Goal: Task Accomplishment & Management: Contribute content

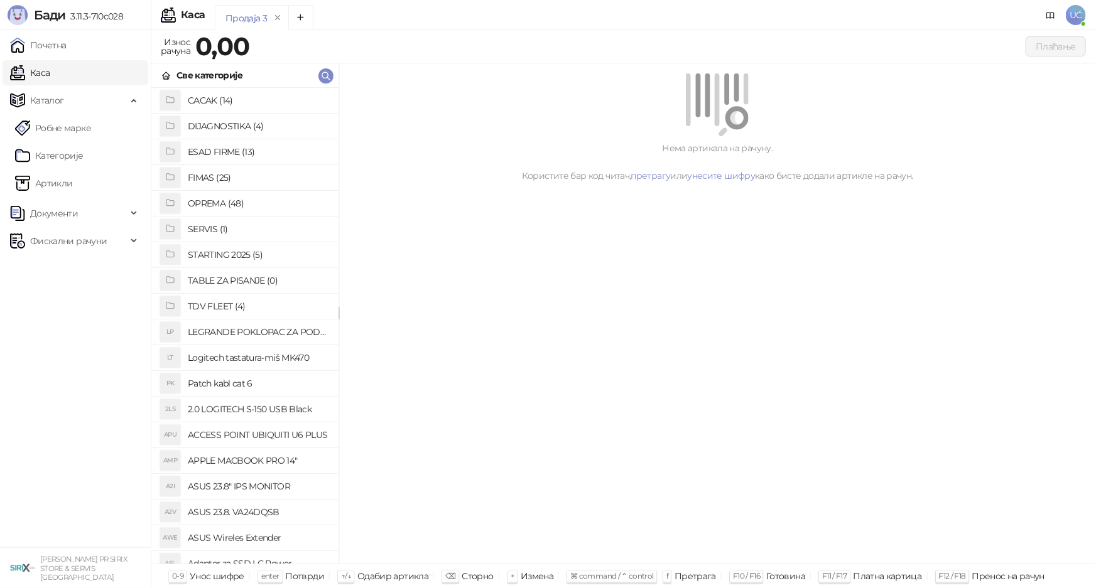
click at [203, 207] on h4 "OPREMA (48)" at bounding box center [258, 203] width 141 height 20
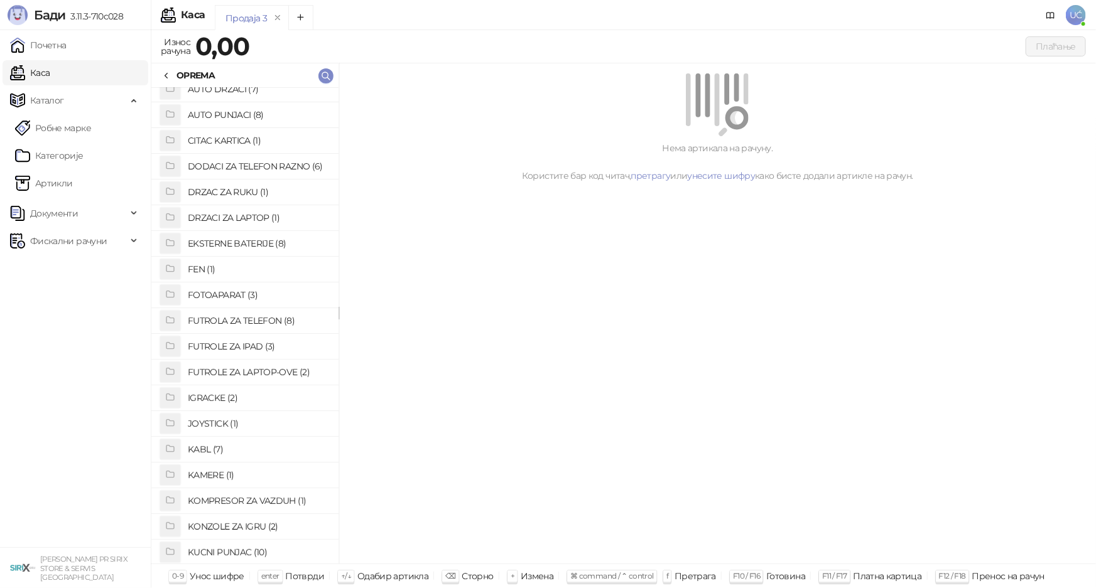
scroll to position [57, 0]
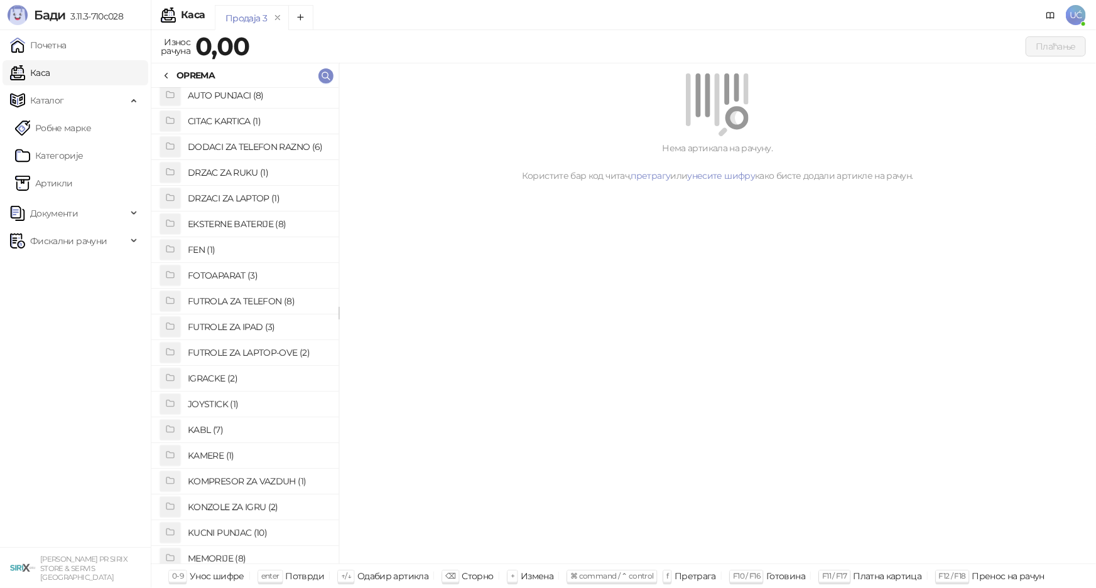
click at [271, 305] on h4 "FUTROLA ZA TELEFON (8)" at bounding box center [258, 301] width 141 height 20
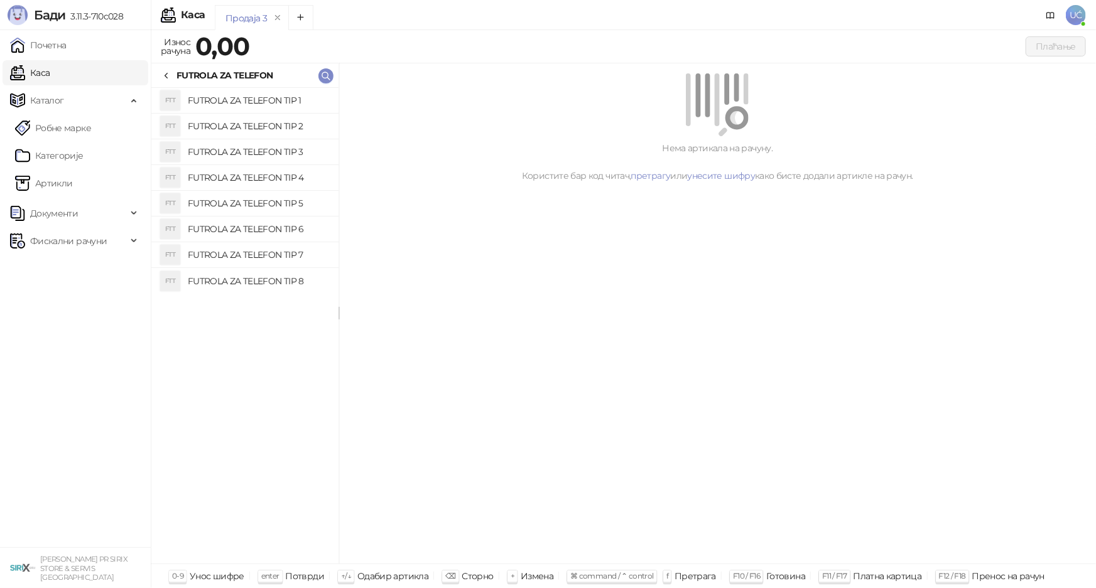
click at [253, 101] on h4 "FUTROLA ZA TELEFON TIP 1" at bounding box center [258, 100] width 141 height 20
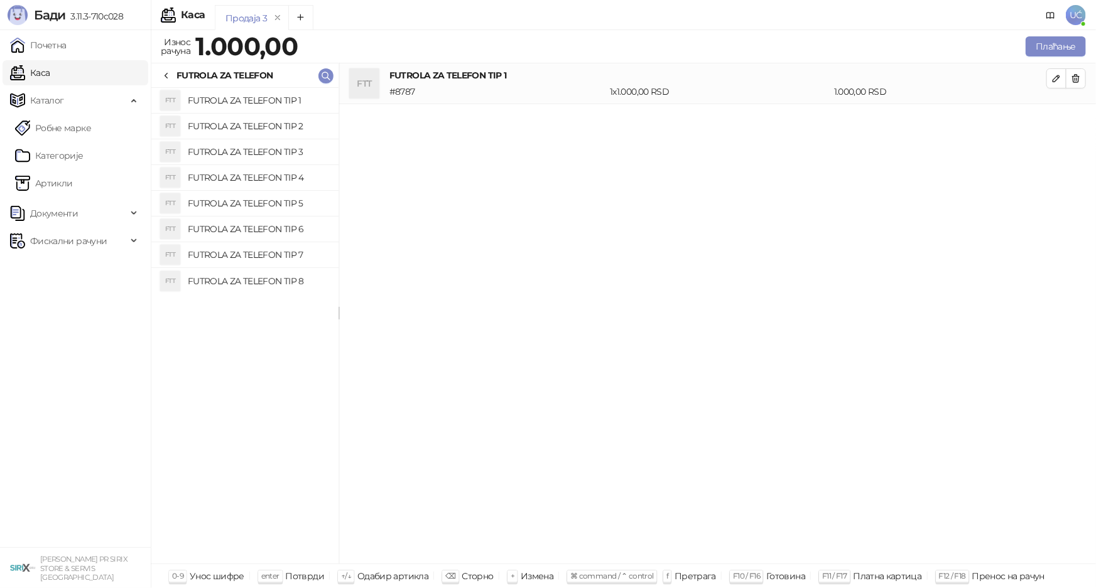
click at [258, 123] on h4 "FUTROLA ZA TELEFON TIP 2" at bounding box center [258, 126] width 141 height 20
click at [261, 148] on h4 "FUTROLA ZA TELEFON TIP 3" at bounding box center [258, 152] width 141 height 20
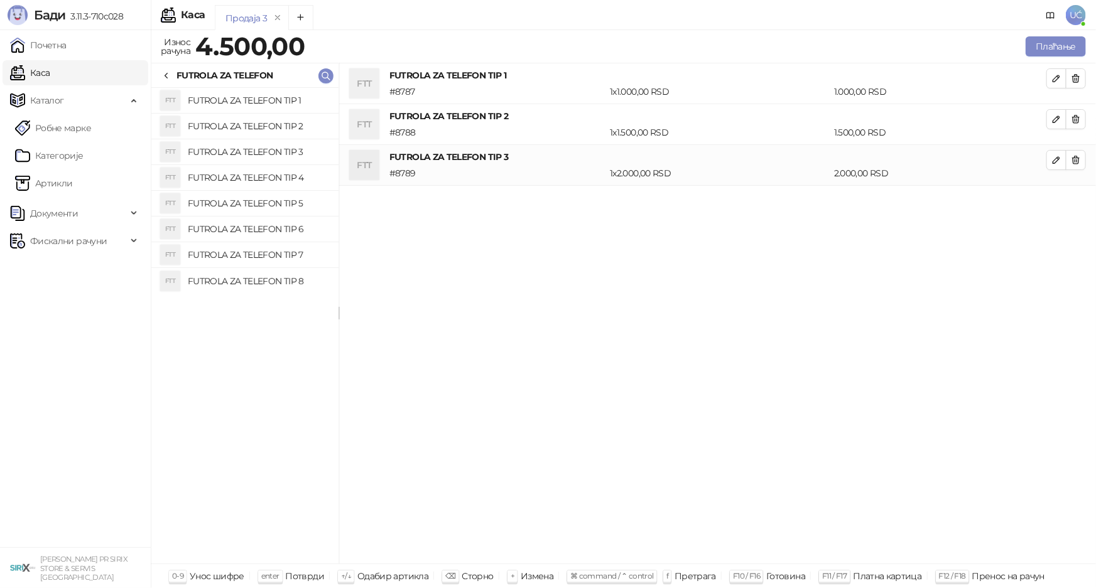
click at [269, 169] on h4 "FUTROLA ZA TELEFON TIP 4" at bounding box center [258, 178] width 141 height 20
click at [289, 175] on h4 "FUTROLA ZA TELEFON TIP 4" at bounding box center [258, 178] width 141 height 20
click at [289, 197] on h4 "FUTROLA ZA TELEFON TIP 5" at bounding box center [258, 203] width 141 height 20
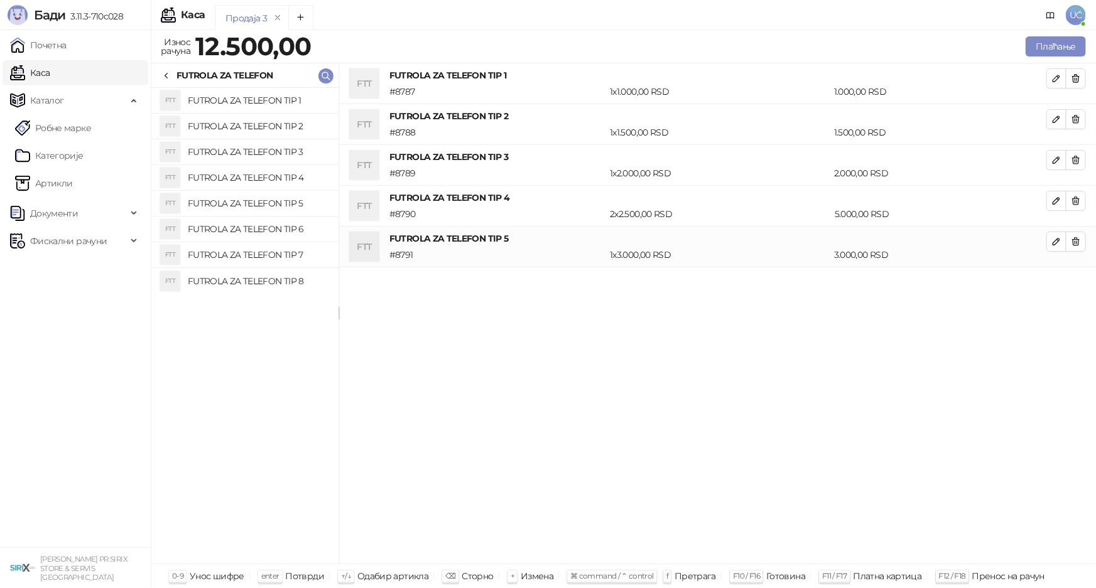
click at [170, 68] on div at bounding box center [166, 75] width 10 height 14
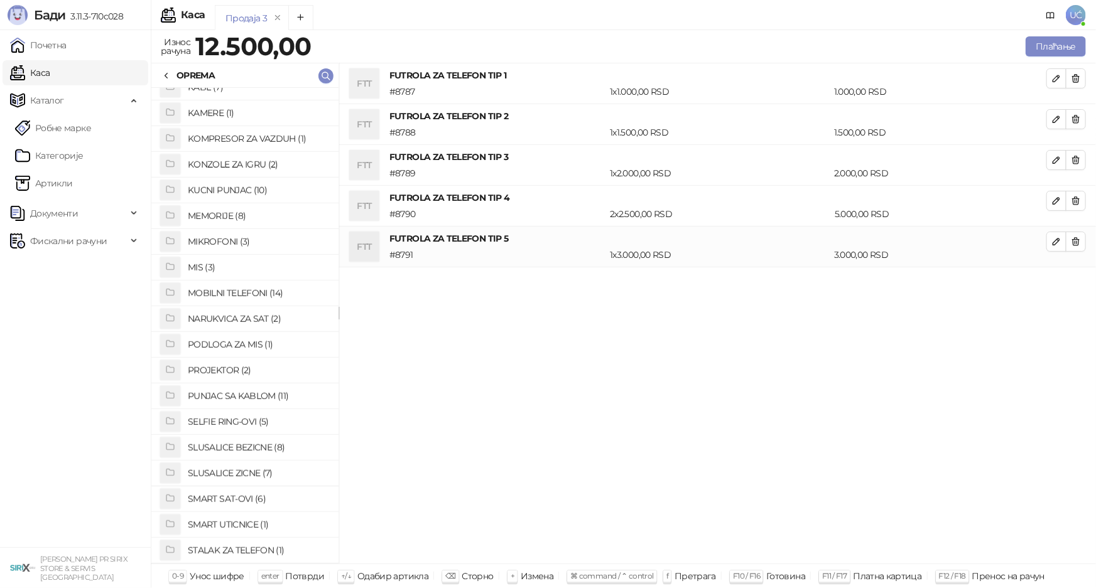
scroll to position [456, 0]
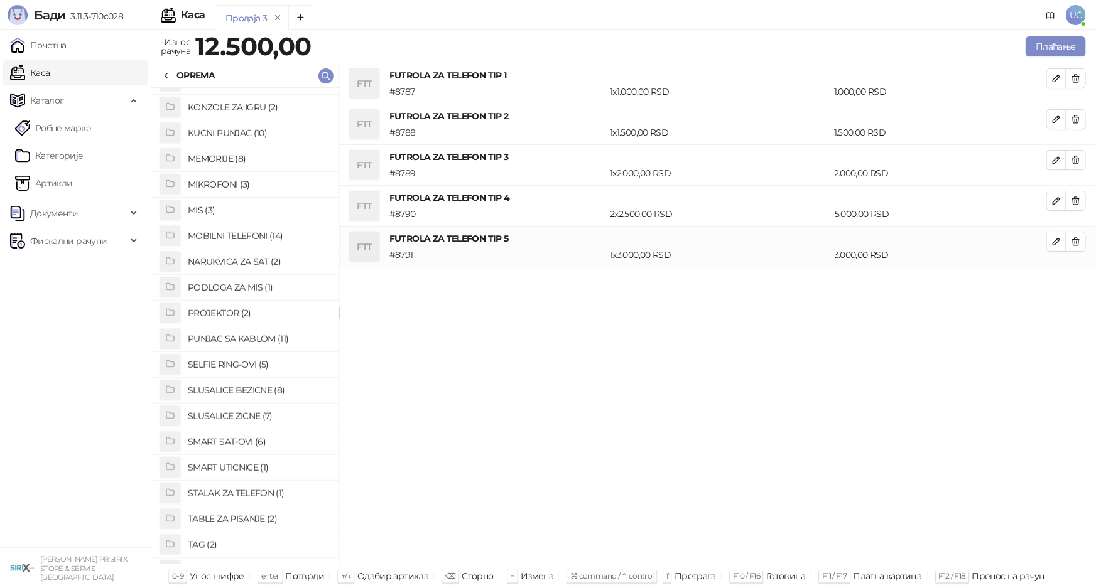
click at [260, 412] on h4 "SLUSALICE ZICNE (7)" at bounding box center [258, 416] width 141 height 20
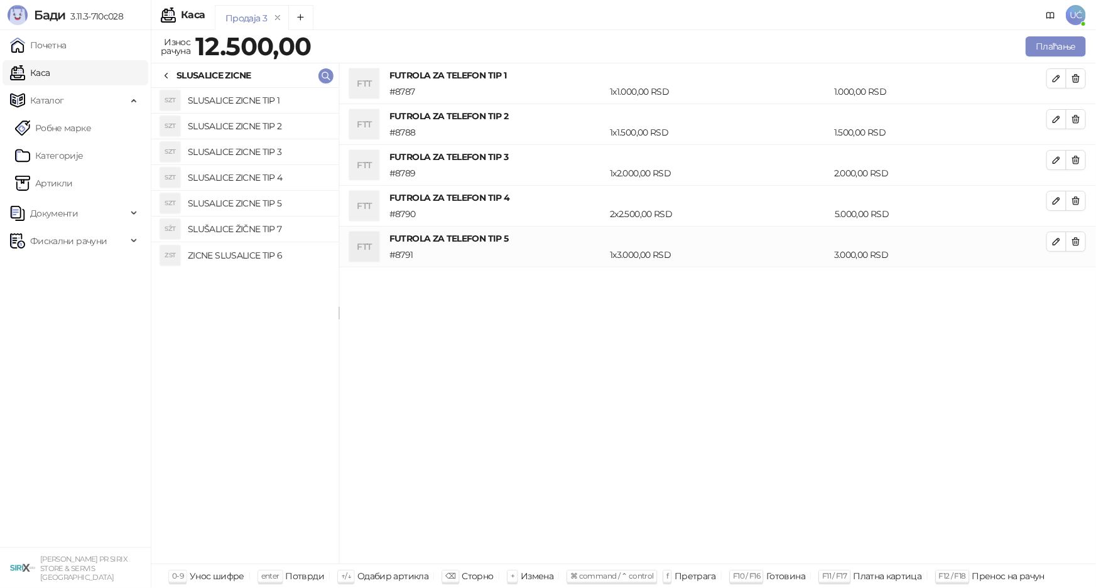
click at [257, 177] on h4 "SLUSALICE ZICNE TIP 4" at bounding box center [258, 178] width 141 height 20
click at [258, 205] on h4 "SLUSALICE ZICNE TIP 5" at bounding box center [258, 203] width 141 height 20
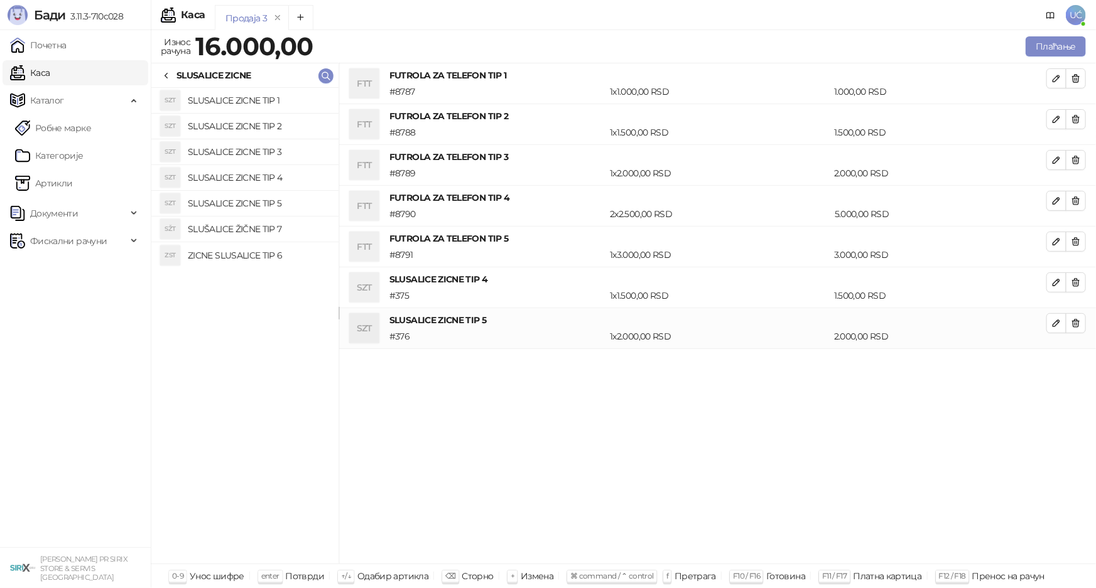
click at [158, 66] on div "SLUSALICE ZICNE" at bounding box center [244, 75] width 187 height 24
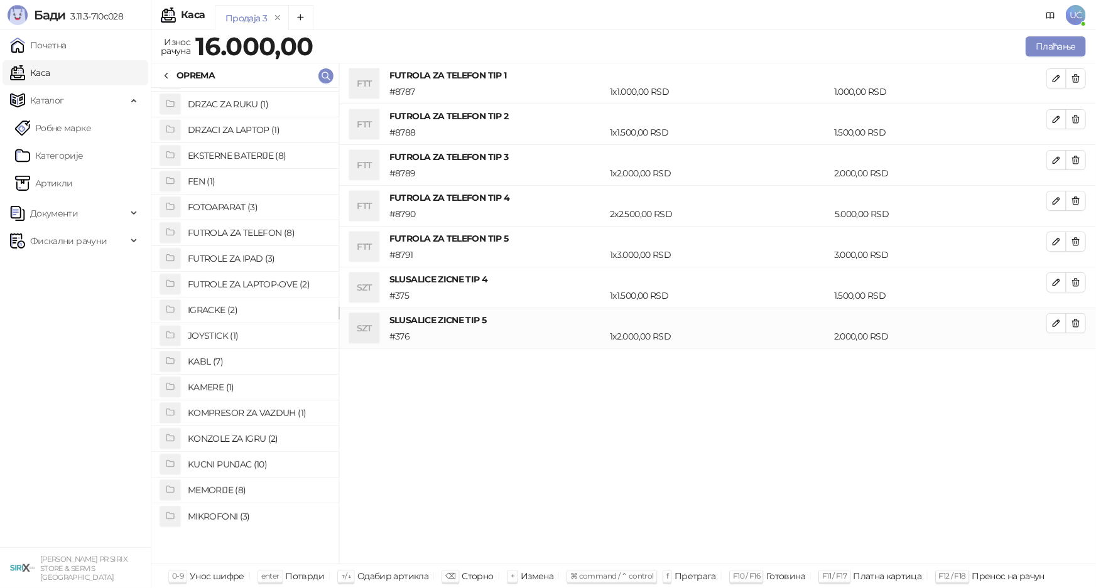
scroll to position [0, 0]
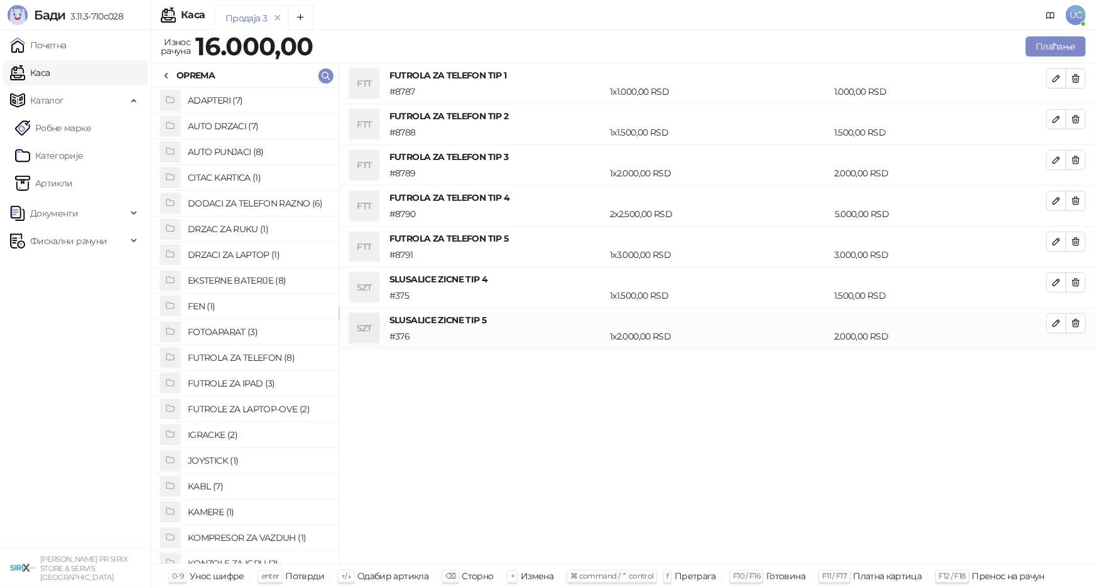
click at [230, 126] on h4 "AUTO DRZACI (7)" at bounding box center [258, 126] width 141 height 20
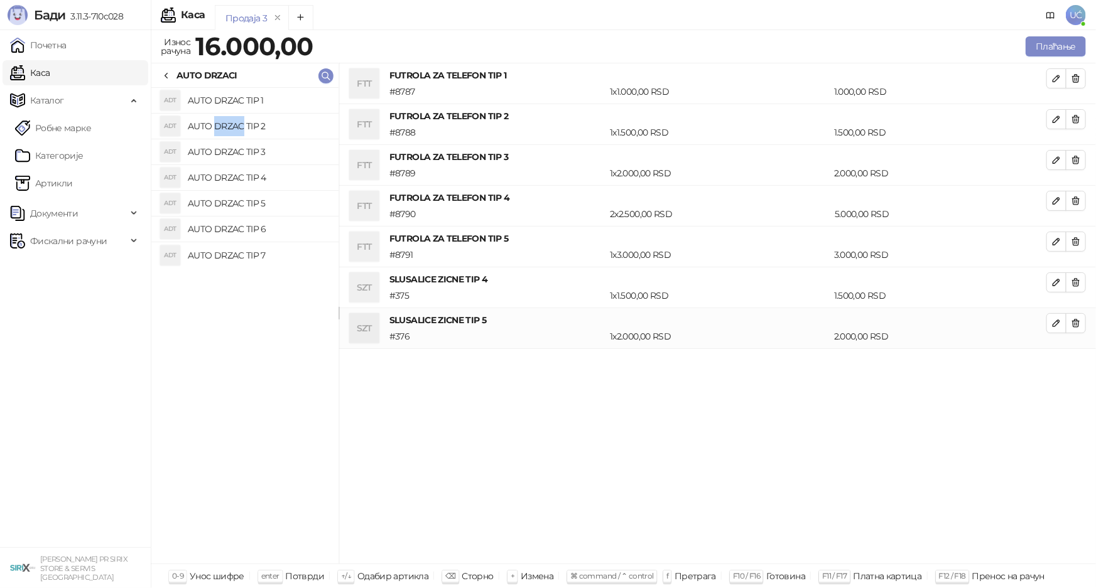
click at [230, 126] on h4 "AUTO DRZAC TIP 2" at bounding box center [258, 126] width 141 height 20
click at [308, 175] on h4 "AUTO DRZAC TIP 4" at bounding box center [258, 178] width 141 height 20
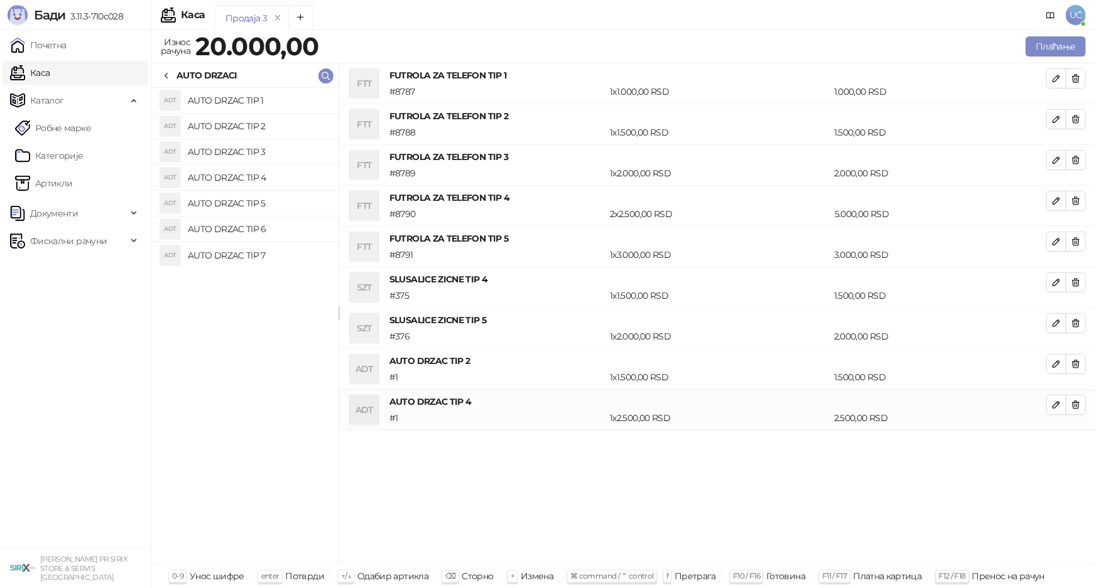
click at [306, 207] on h4 "AUTO DRZAC TIP 5" at bounding box center [258, 203] width 141 height 20
click at [301, 229] on h4 "AUTO DRZAC TIP 6" at bounding box center [258, 229] width 141 height 20
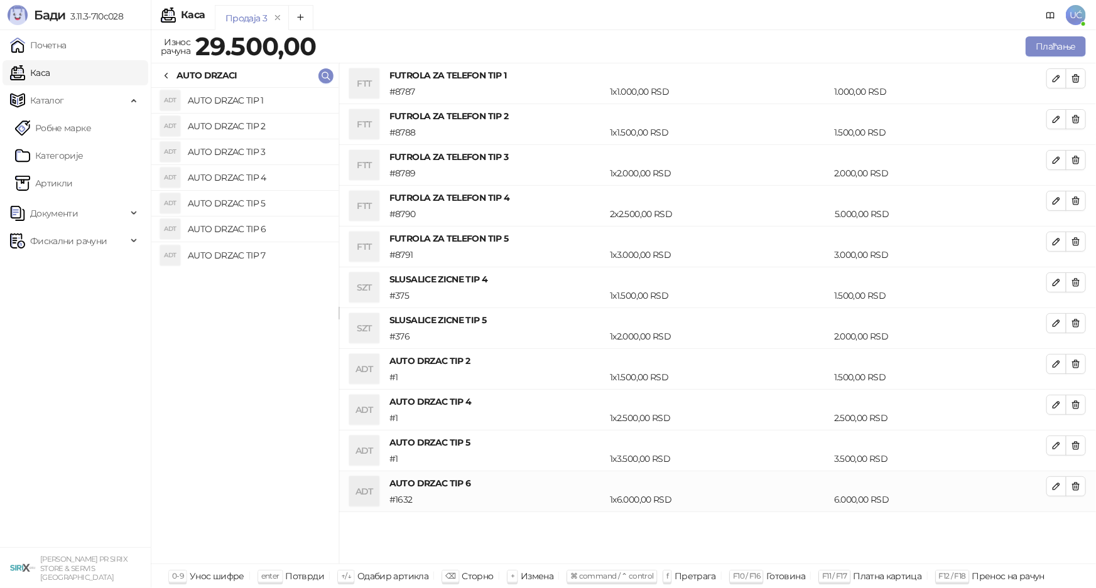
click at [310, 266] on li "ADT AUTO DRZAC TIP 7" at bounding box center [244, 255] width 187 height 26
click at [281, 156] on h4 "AUTO DRZAC TIP 3" at bounding box center [258, 152] width 141 height 20
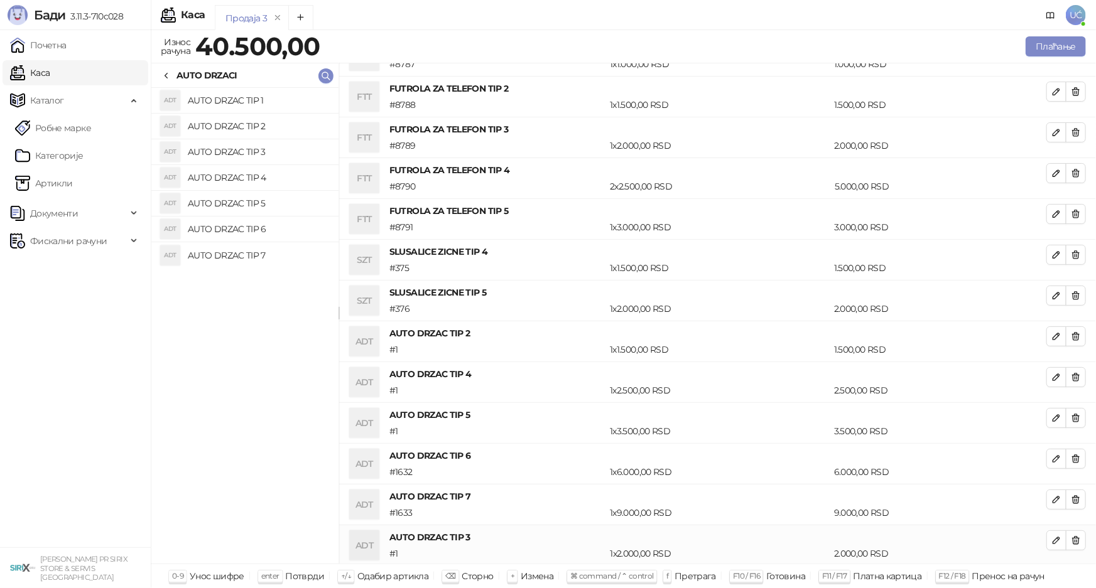
click at [282, 173] on h4 "AUTO DRZAC TIP 4" at bounding box center [258, 178] width 141 height 20
click at [267, 129] on h4 "AUTO DRZAC TIP 2" at bounding box center [258, 126] width 141 height 20
click at [168, 68] on div at bounding box center [166, 75] width 10 height 14
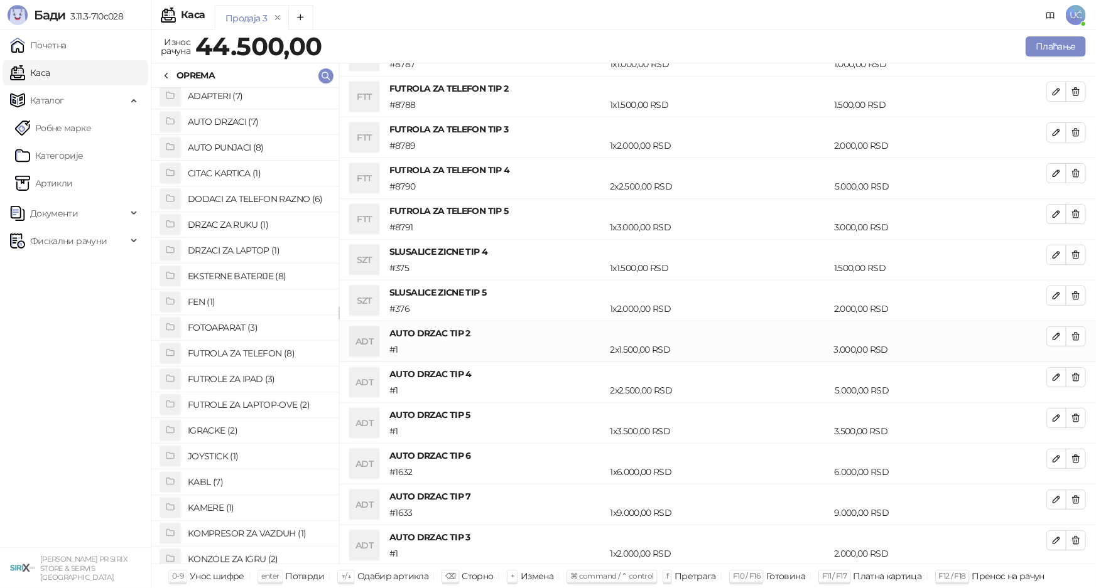
scroll to position [0, 0]
click at [229, 282] on h4 "EKSTERNE BATERIJE (8)" at bounding box center [258, 281] width 141 height 20
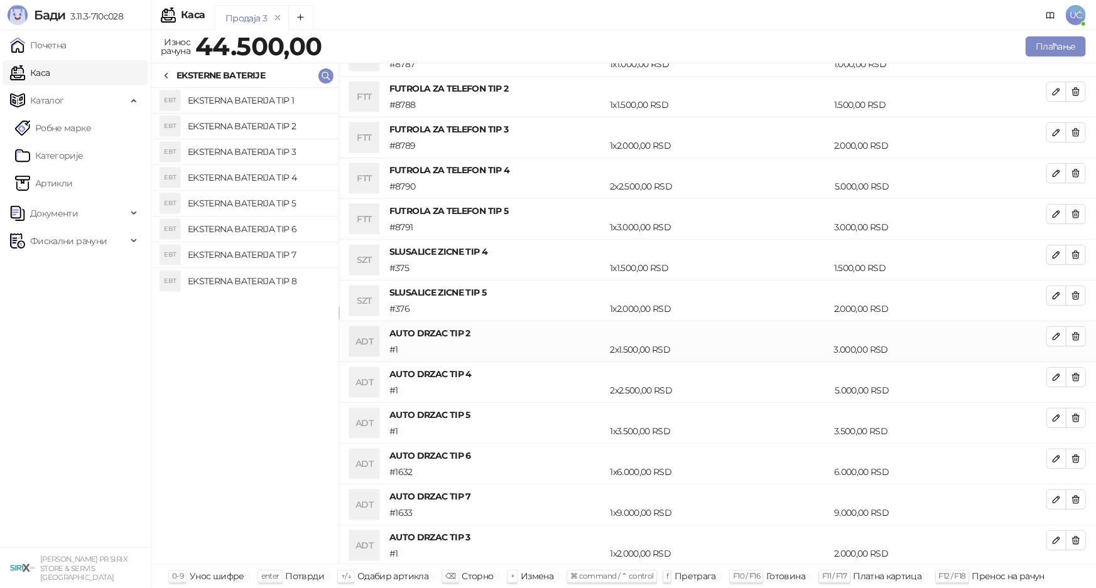
click at [259, 230] on h4 "EKSTERNA BATERIJA TIP 6" at bounding box center [258, 229] width 141 height 20
click at [247, 202] on h4 "EKSTERNA BATERIJA TIP 5" at bounding box center [258, 203] width 141 height 20
click at [250, 181] on h4 "EKSTERNA BATERIJA TIP 4" at bounding box center [258, 178] width 141 height 20
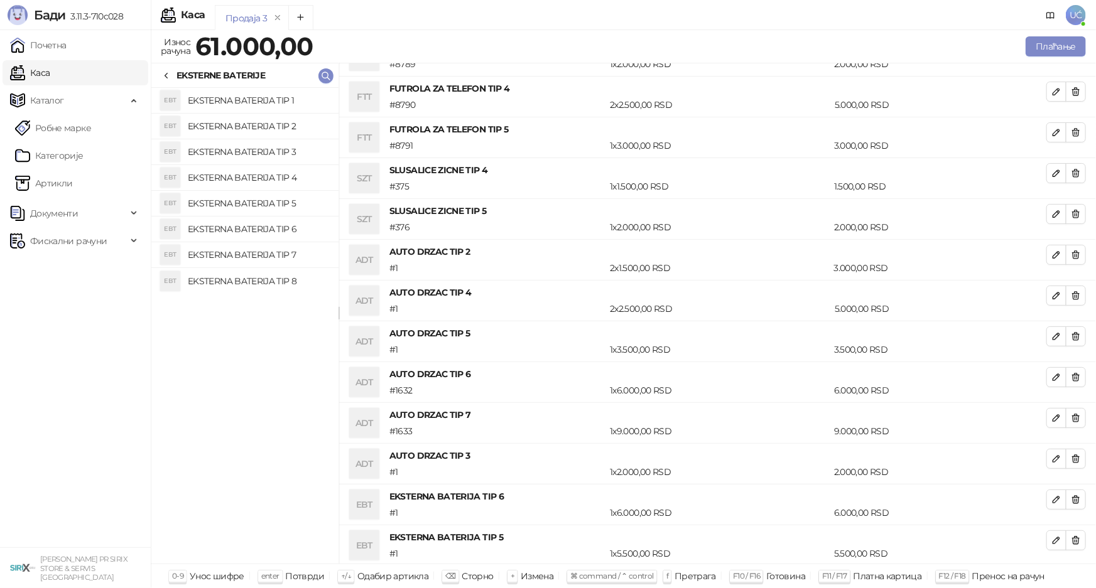
scroll to position [150, 0]
click at [167, 75] on icon at bounding box center [166, 76] width 10 height 10
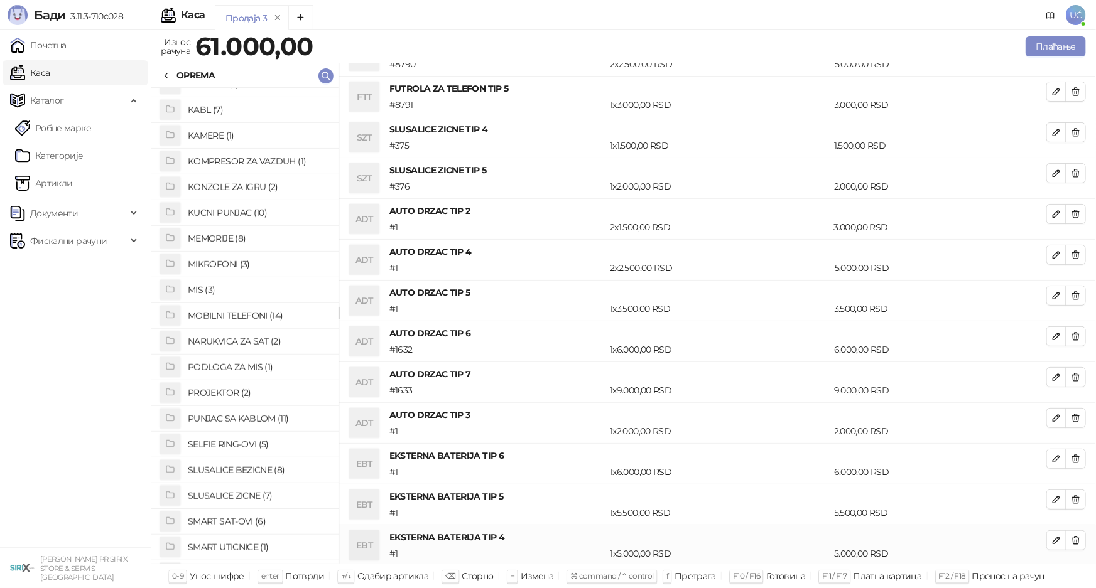
scroll to position [456, 0]
click at [264, 337] on h4 "PUNJAC SA KABLOM (11)" at bounding box center [258, 339] width 141 height 20
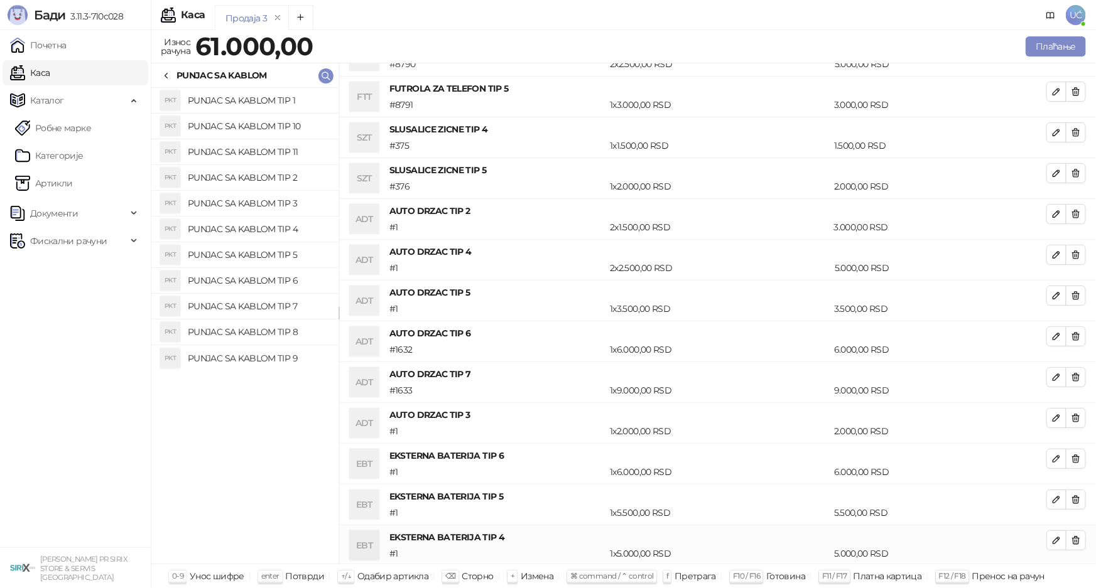
click at [267, 225] on h4 "PUNJAC SA KABLOM TIP 4" at bounding box center [258, 229] width 141 height 20
click at [268, 181] on h4 "PUNJAC SA KABLOM TIP 2" at bounding box center [258, 178] width 141 height 20
click at [272, 199] on h4 "PUNJAC SA KABLOM TIP 3" at bounding box center [258, 203] width 141 height 20
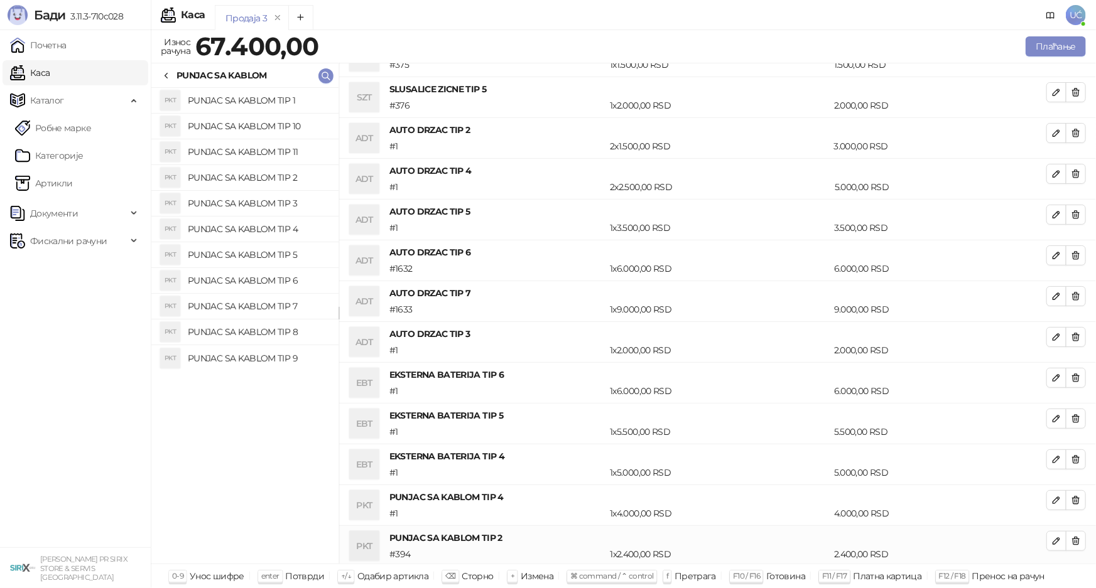
scroll to position [272, 0]
click at [283, 252] on h4 "PUNJAC SA KABLOM TIP 5" at bounding box center [258, 255] width 141 height 20
click at [282, 279] on h4 "PUNJAC SA KABLOM TIP 6" at bounding box center [258, 281] width 141 height 20
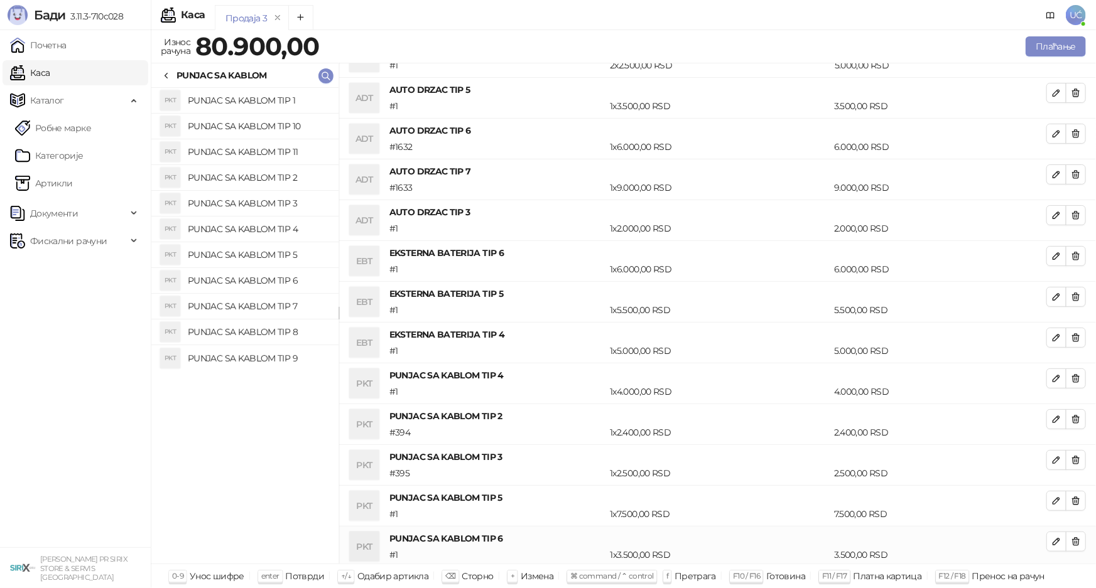
click at [281, 302] on h4 "PUNJAC SA KABLOM TIP 7" at bounding box center [258, 306] width 141 height 20
click at [279, 330] on h4 "PUNJAC SA KABLOM TIP 8" at bounding box center [258, 332] width 141 height 20
click at [278, 355] on h4 "PUNJAC SA KABLOM TIP 9" at bounding box center [258, 358] width 141 height 20
click at [170, 72] on icon at bounding box center [166, 76] width 10 height 10
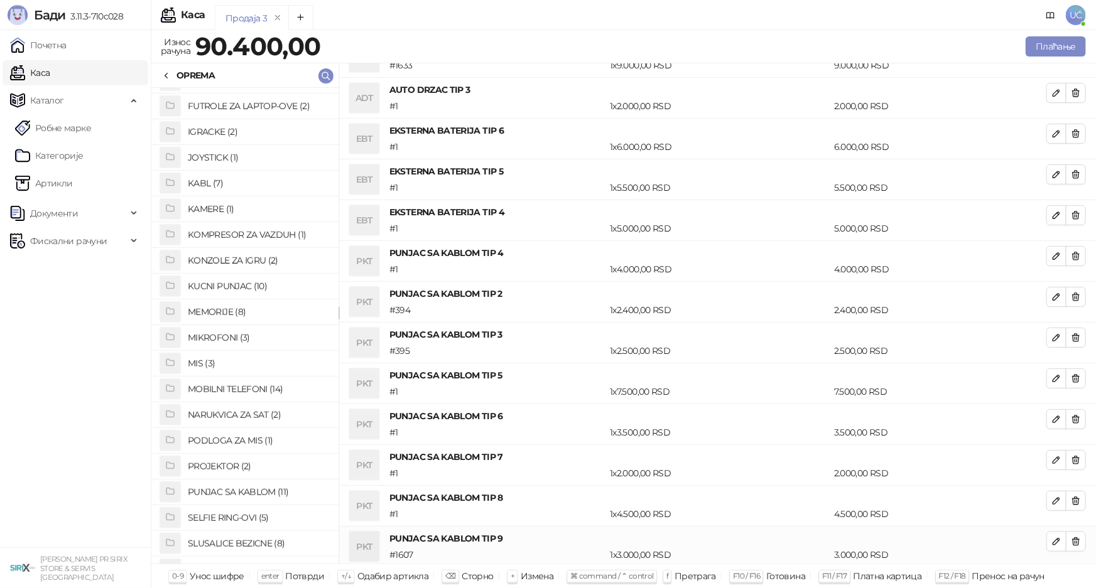
scroll to position [303, 0]
click at [243, 283] on h4 "KUCNI PUNJAC (10)" at bounding box center [258, 287] width 141 height 20
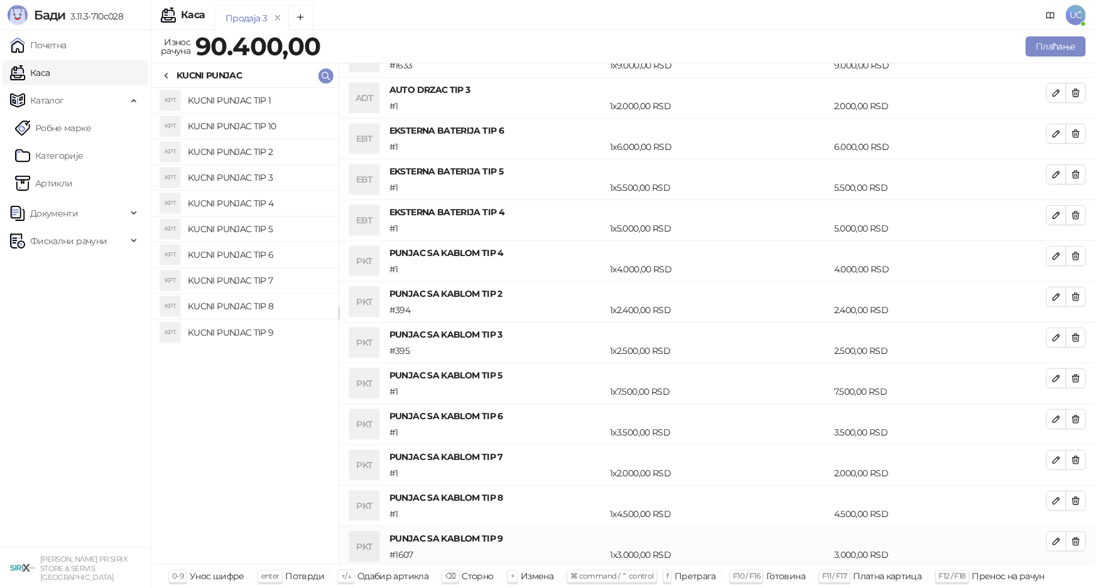
click at [225, 176] on h4 "KUCNI PUNJAC TIP 3" at bounding box center [258, 178] width 141 height 20
click at [248, 153] on h4 "KUCNI PUNJAC TIP 2" at bounding box center [258, 152] width 141 height 20
click at [272, 175] on h4 "KUCNI PUNJAC TIP 3" at bounding box center [258, 178] width 141 height 20
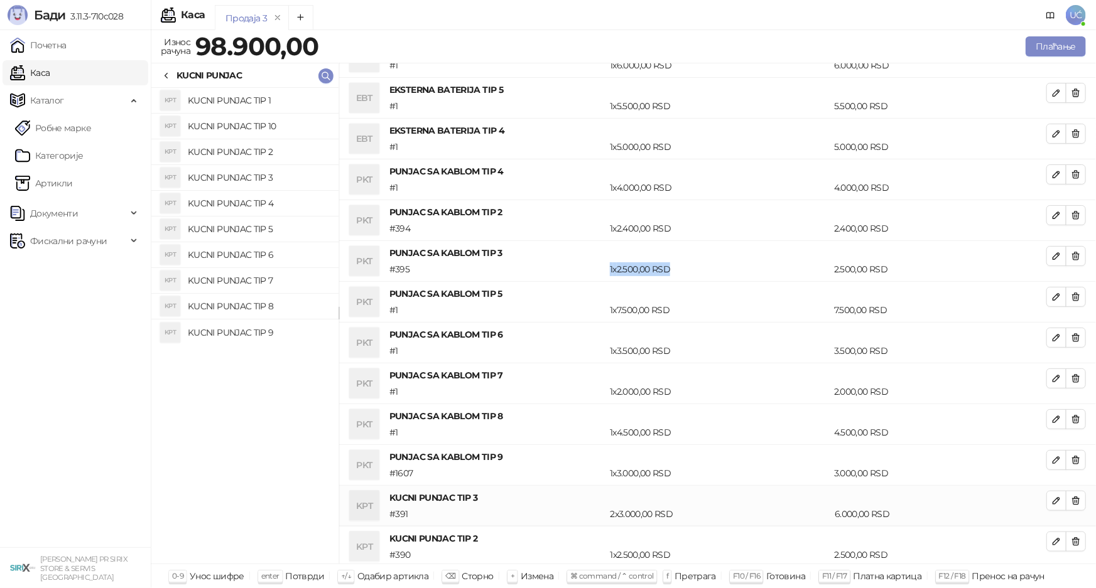
drag, startPoint x: 673, startPoint y: 266, endPoint x: 607, endPoint y: 262, distance: 66.0
click at [607, 262] on div "1 x 2.500,00 RSD" at bounding box center [719, 269] width 224 height 14
drag, startPoint x: 691, startPoint y: 391, endPoint x: 598, endPoint y: 392, distance: 93.6
click at [598, 392] on div "# 1 1 x 2.000,00 RSD 2.000,00 RSD" at bounding box center [718, 392] width 662 height 14
click at [171, 77] on div "KUCNI PUNJAC" at bounding box center [201, 75] width 80 height 14
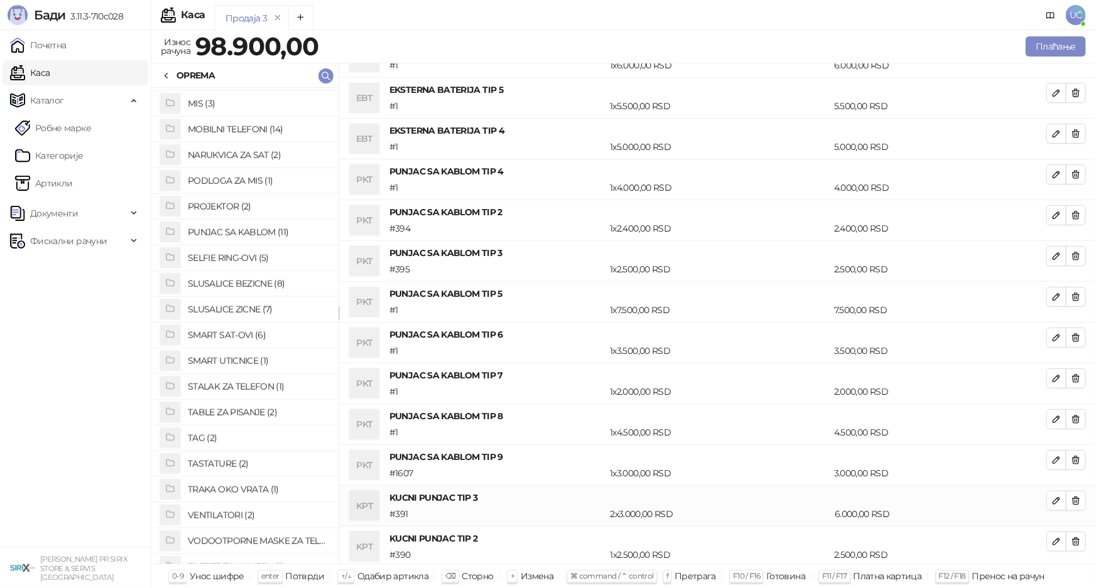
scroll to position [628, 0]
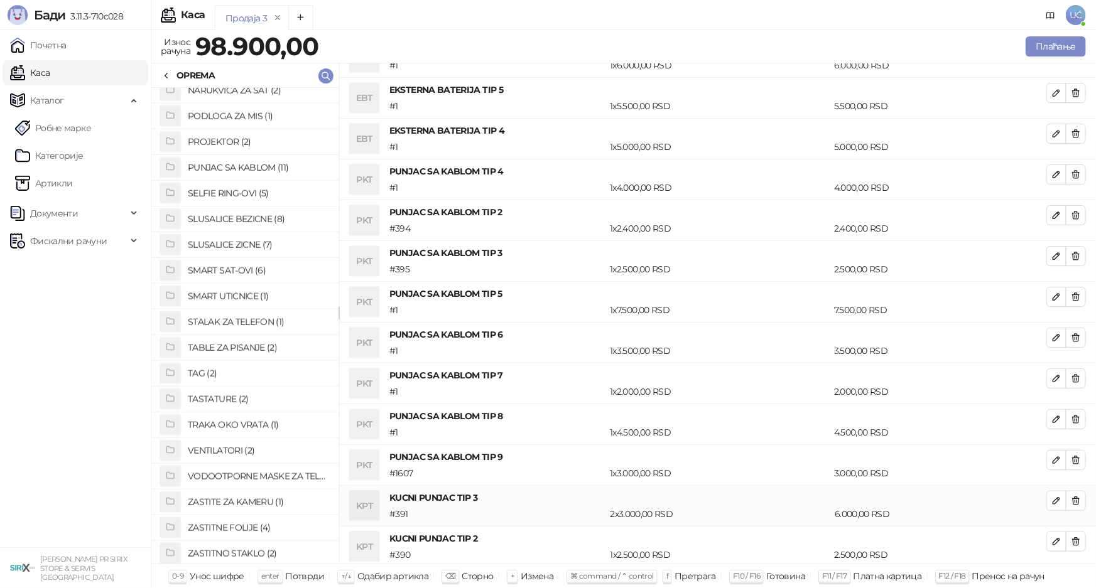
click at [229, 242] on h4 "SLUSALICE ZICNE (7)" at bounding box center [258, 245] width 141 height 20
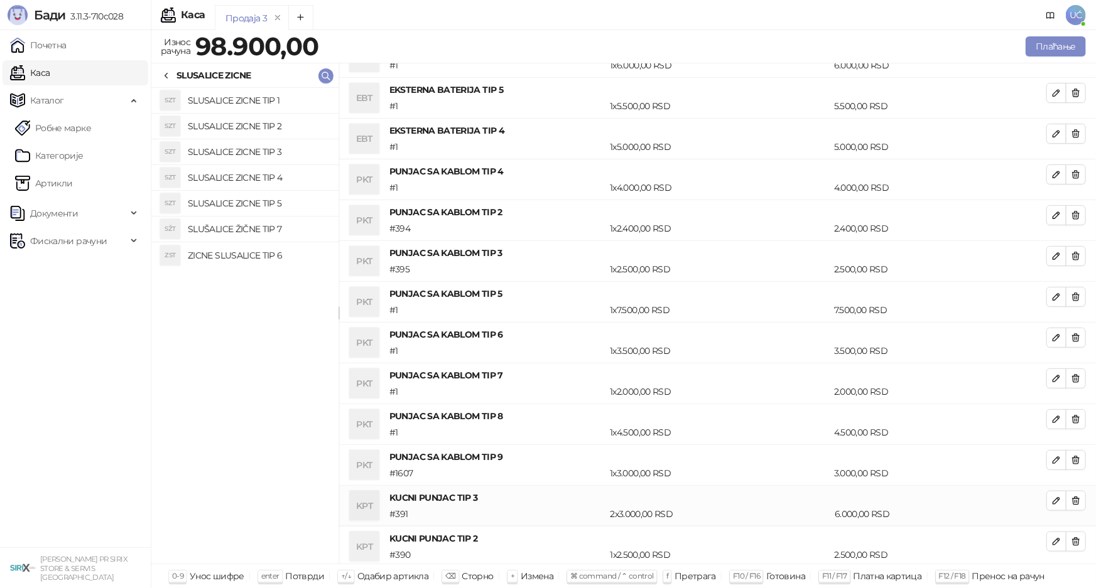
click at [242, 149] on h4 "SLUSALICE ZICNE TIP 3" at bounding box center [258, 152] width 141 height 20
click at [251, 166] on li "SZT SLUSALICE ZICNE TIP 4" at bounding box center [244, 178] width 187 height 26
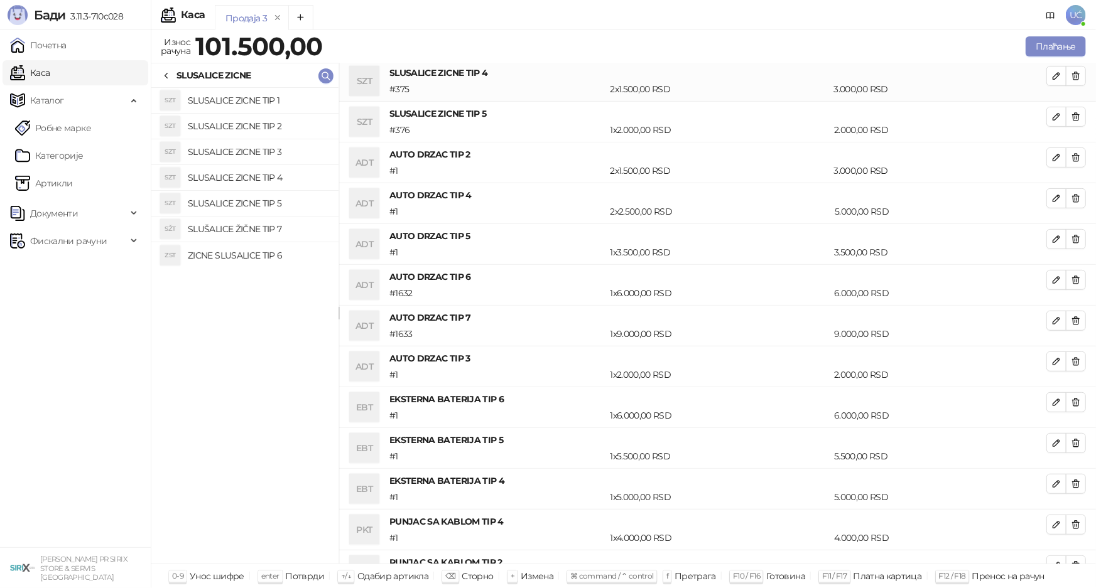
scroll to position [202, 0]
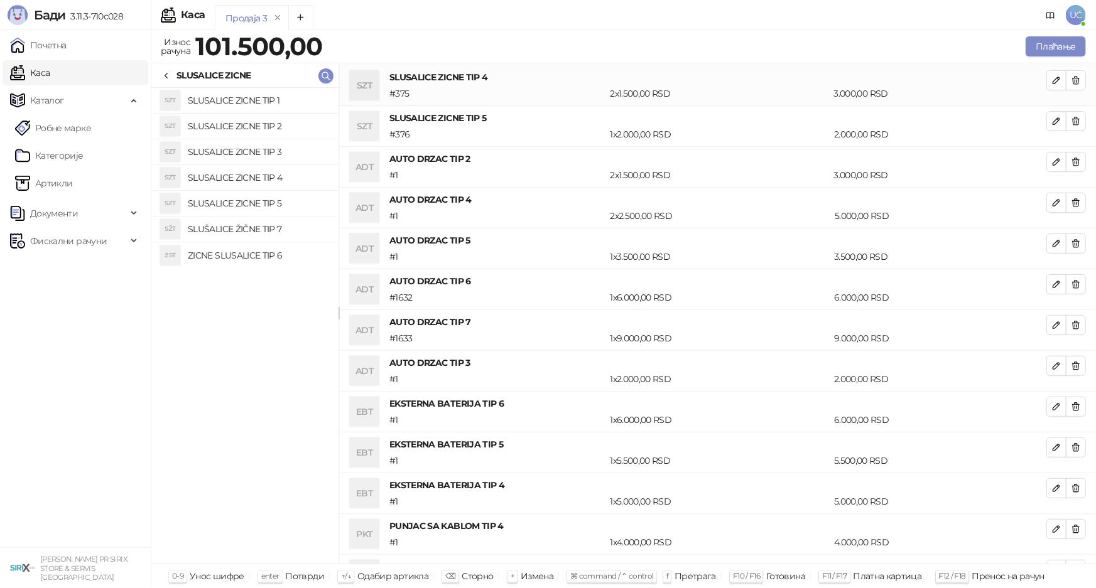
drag, startPoint x: 163, startPoint y: 69, endPoint x: 208, endPoint y: 90, distance: 49.2
click at [163, 69] on div at bounding box center [166, 75] width 10 height 14
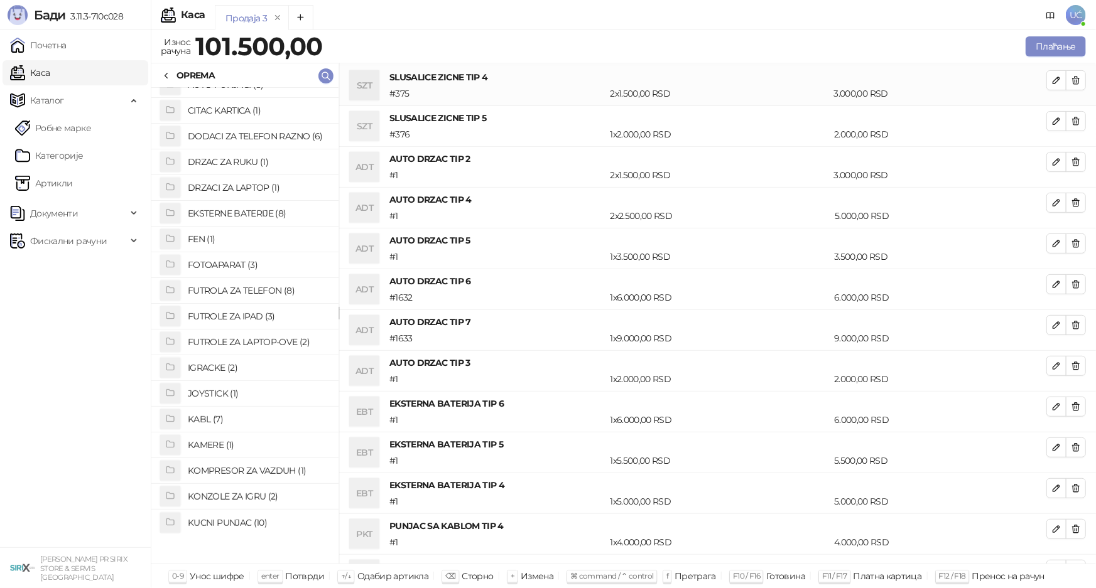
scroll to position [0, 0]
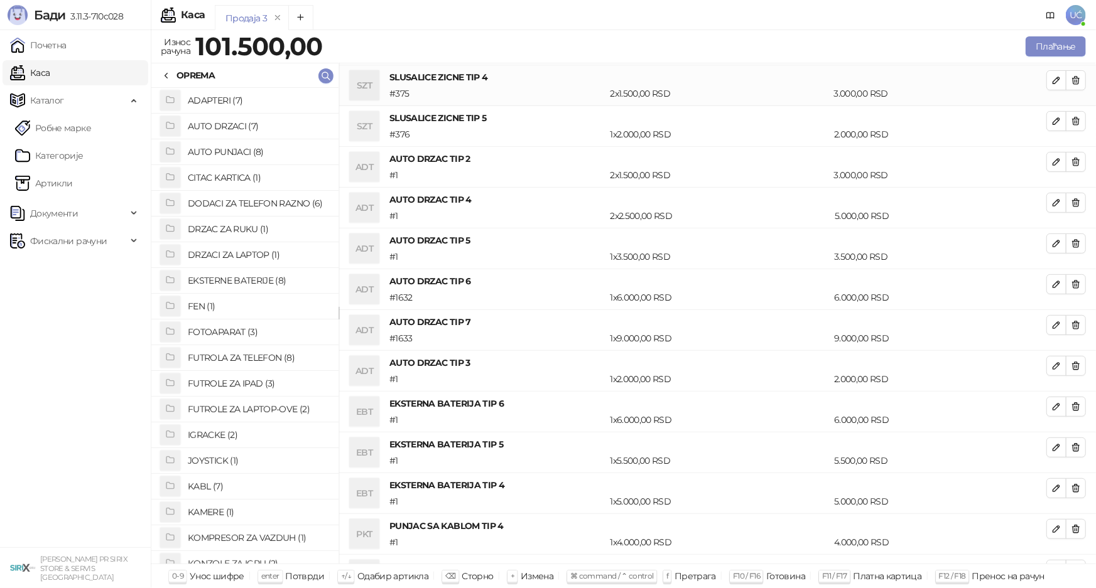
click at [210, 336] on h4 "FOTOAPARAT (3)" at bounding box center [258, 332] width 141 height 20
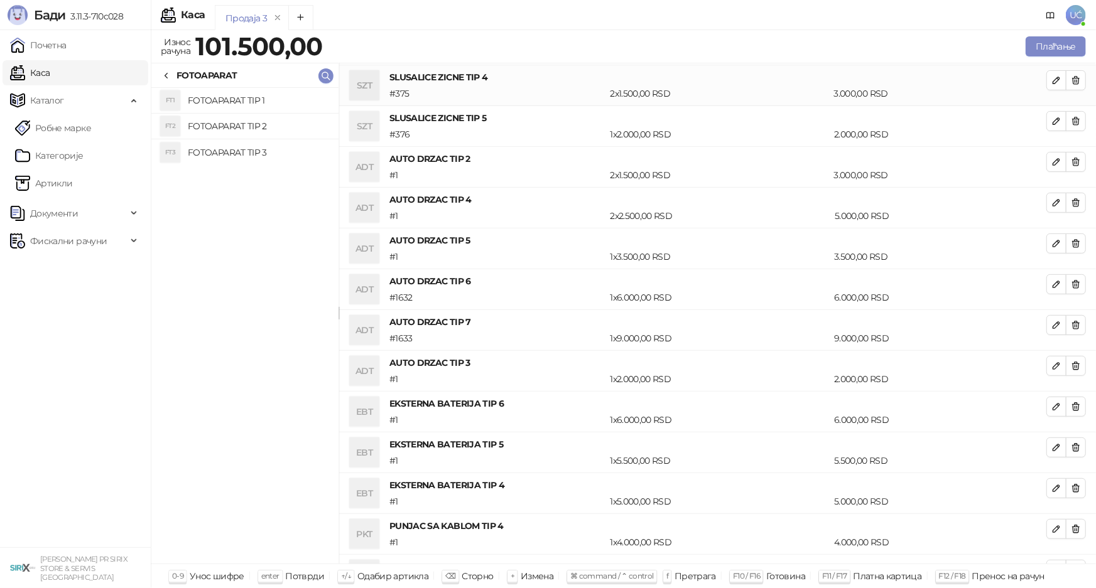
click at [247, 168] on div "FT1 FOTOAPARAT TIP 1 FT2 FOTOAPARAT TIP 2 FT3 FOTOAPARAT TIP 3" at bounding box center [244, 326] width 187 height 476
click at [244, 146] on h4 "FOTOAPARAT TIP 3" at bounding box center [258, 153] width 141 height 20
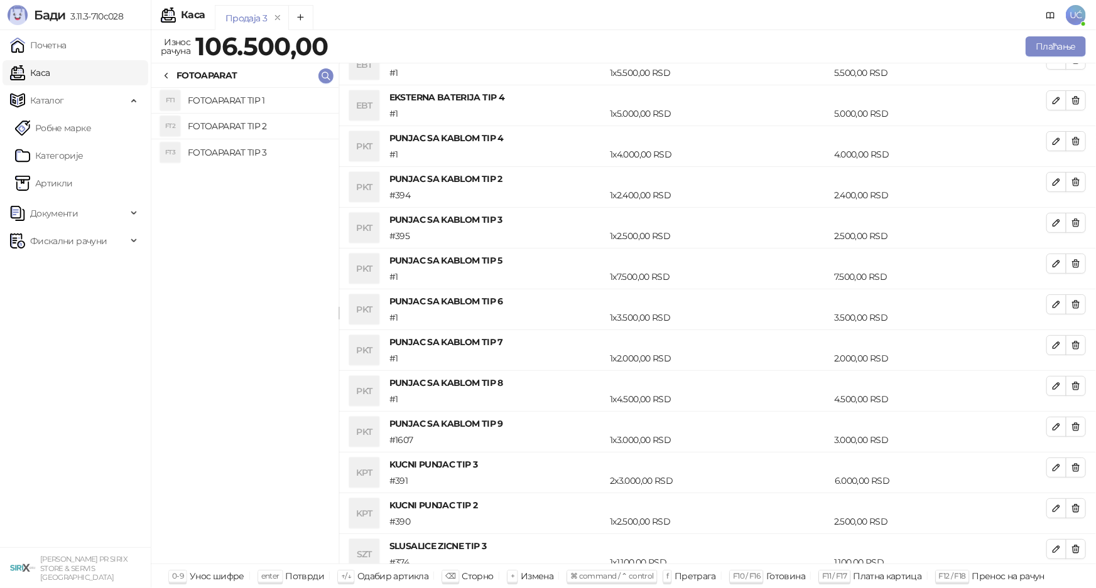
scroll to position [638, 0]
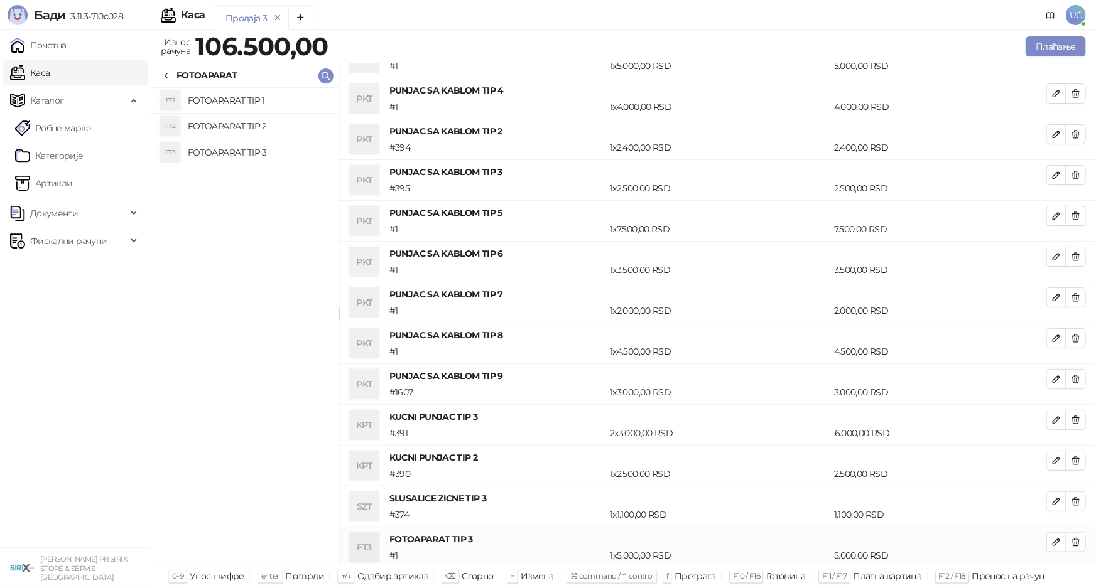
drag, startPoint x: 170, startPoint y: 73, endPoint x: 176, endPoint y: 92, distance: 19.3
click at [170, 73] on icon at bounding box center [166, 76] width 10 height 10
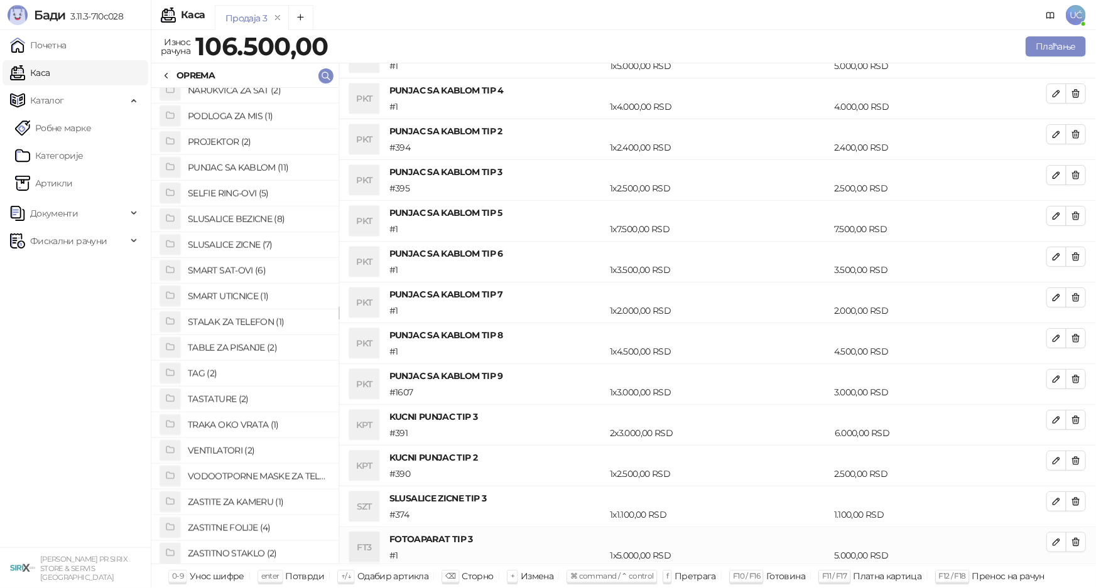
scroll to position [742, 0]
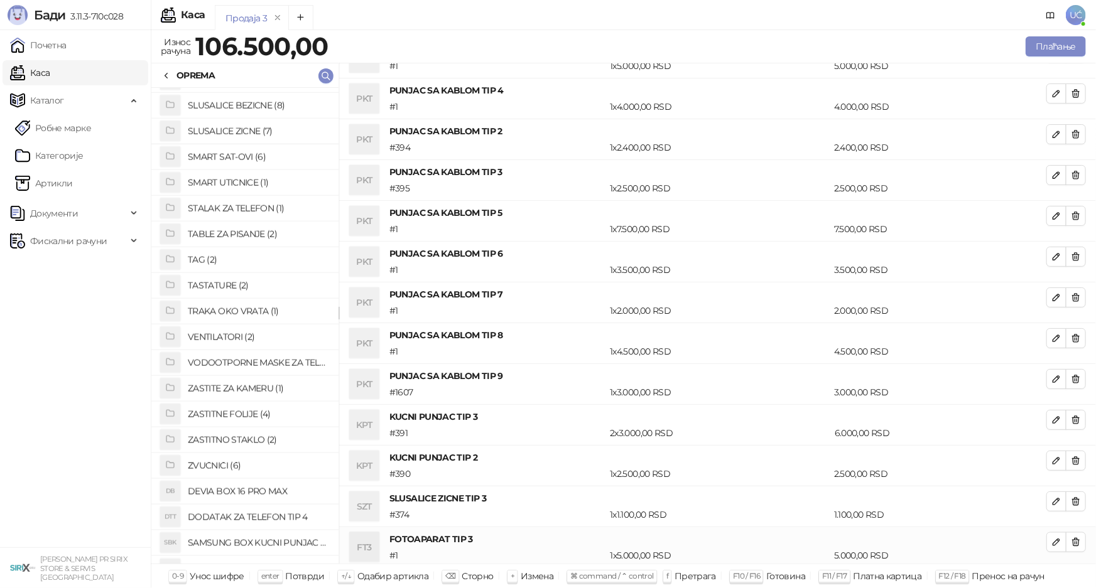
click at [228, 411] on h4 "ZASTITNE FOLIJE (4)" at bounding box center [258, 414] width 141 height 20
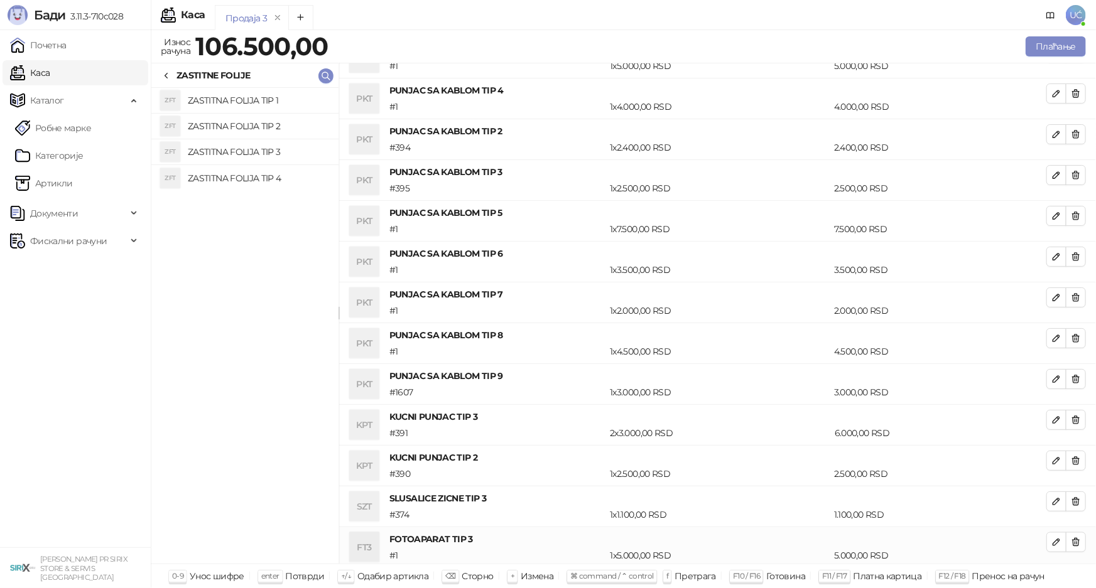
click at [266, 156] on h4 "ZASTITNA FOLIJA TIP 3" at bounding box center [258, 152] width 141 height 20
click at [263, 123] on h4 "ZASTITNA FOLIJA TIP 2" at bounding box center [258, 126] width 141 height 20
click at [262, 102] on h4 "ZASTITNA FOLIJA TIP 1" at bounding box center [258, 100] width 141 height 20
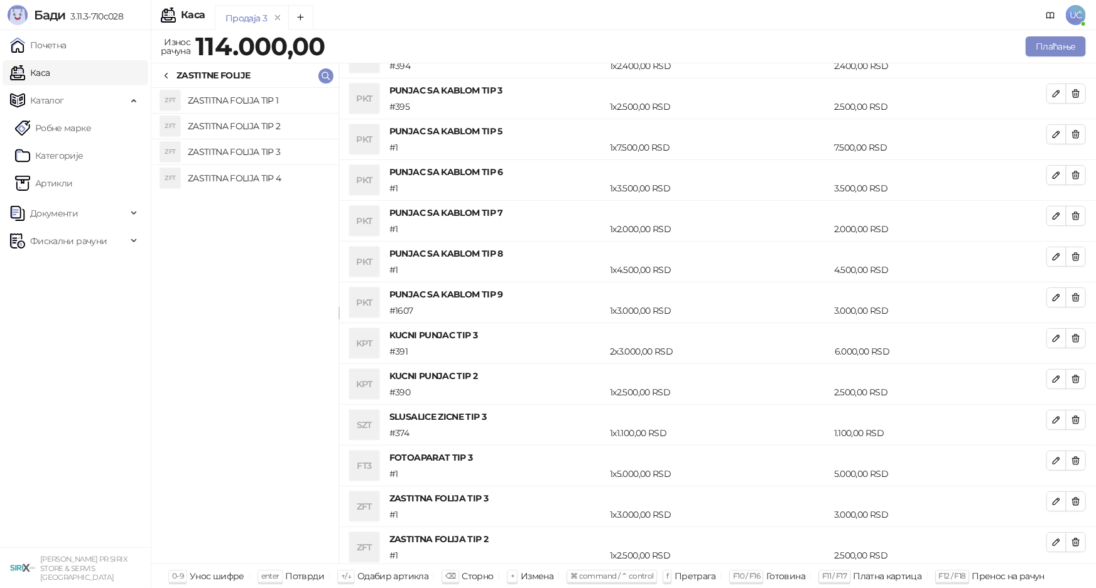
scroll to position [760, 0]
click at [163, 73] on icon at bounding box center [166, 76] width 10 height 10
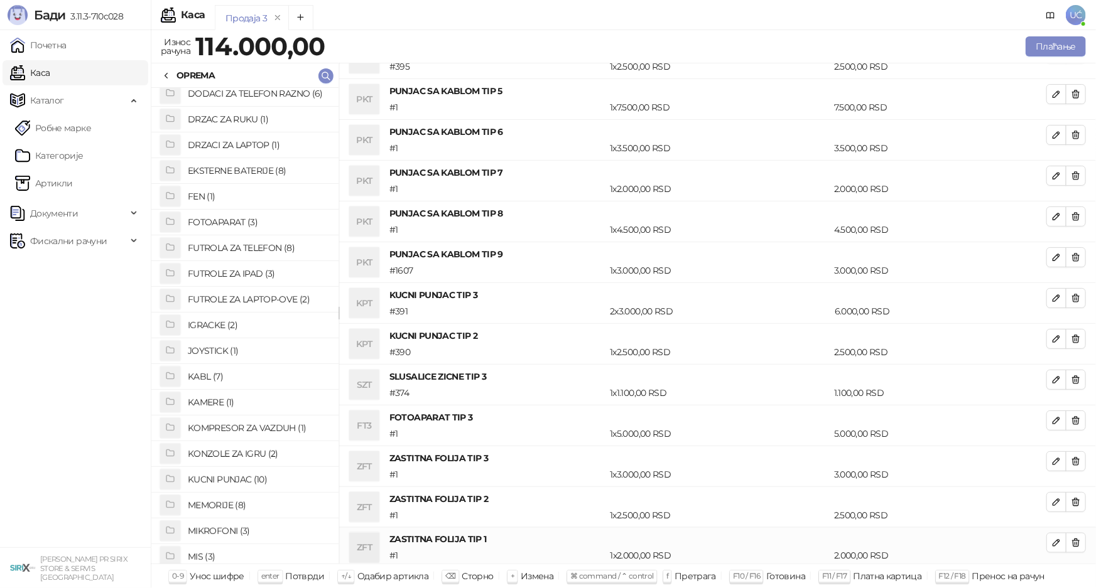
scroll to position [57, 0]
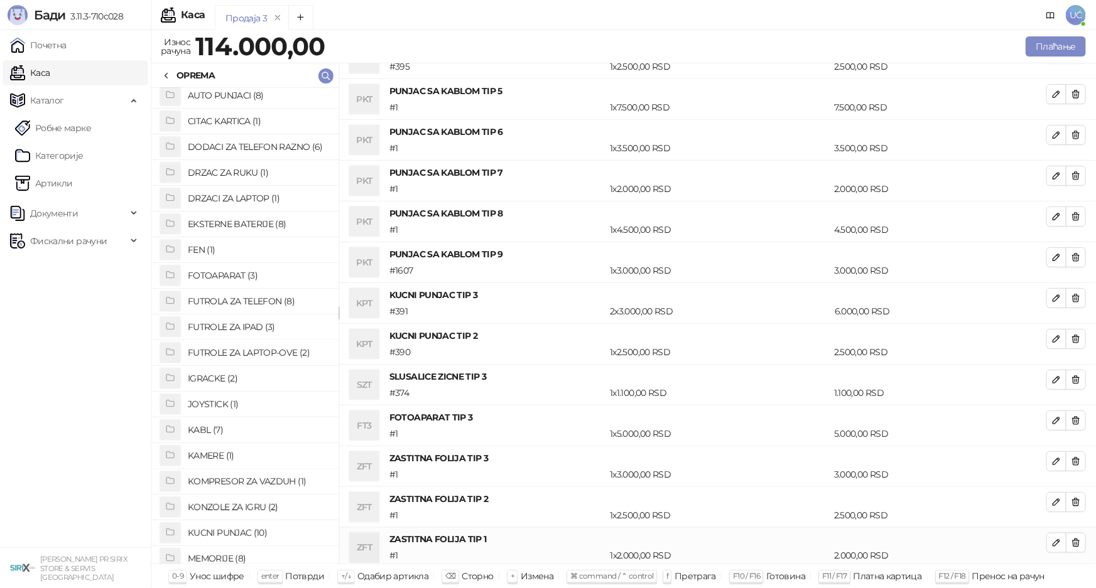
click at [243, 296] on h4 "FUTROLA ZA TELEFON (8)" at bounding box center [258, 301] width 141 height 20
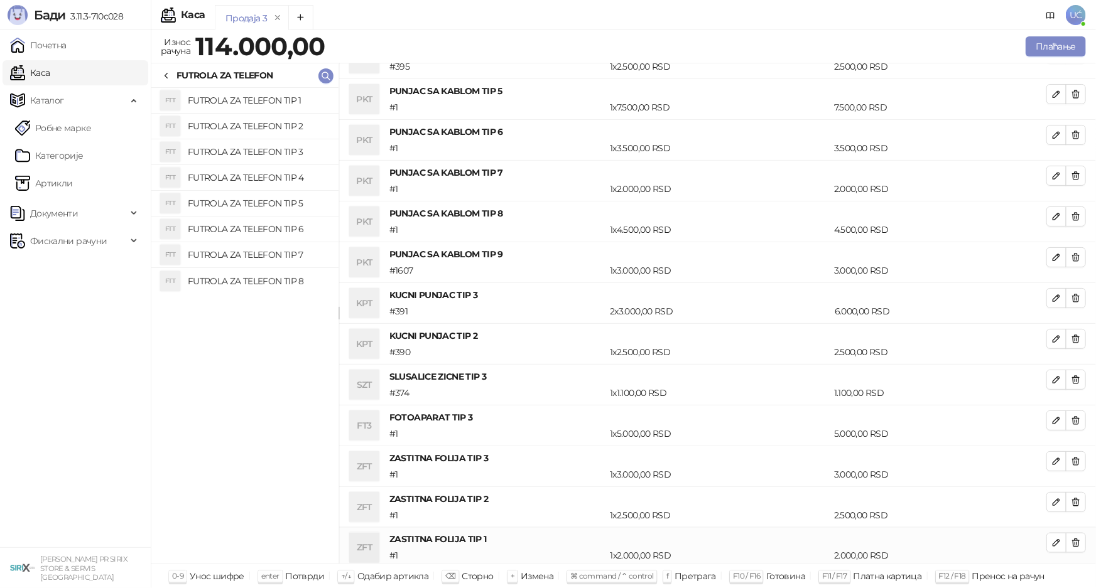
drag, startPoint x: 257, startPoint y: 95, endPoint x: 259, endPoint y: 109, distance: 13.2
click at [257, 95] on h4 "FUTROLA ZA TELEFON TIP 1" at bounding box center [258, 100] width 141 height 20
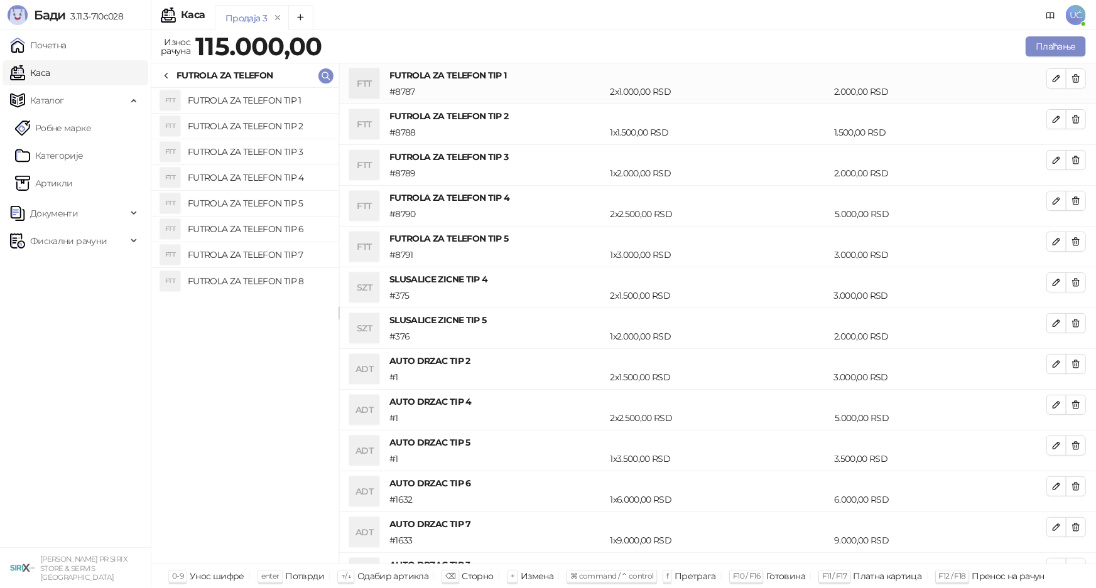
scroll to position [0, 0]
click at [259, 125] on h4 "FUTROLA ZA TELEFON TIP 2" at bounding box center [258, 126] width 141 height 20
click at [264, 154] on h4 "FUTROLA ZA TELEFON TIP 3" at bounding box center [258, 152] width 141 height 20
click at [269, 176] on h4 "FUTROLA ZA TELEFON TIP 4" at bounding box center [258, 178] width 141 height 20
click at [73, 171] on link "Артикли" at bounding box center [44, 183] width 58 height 25
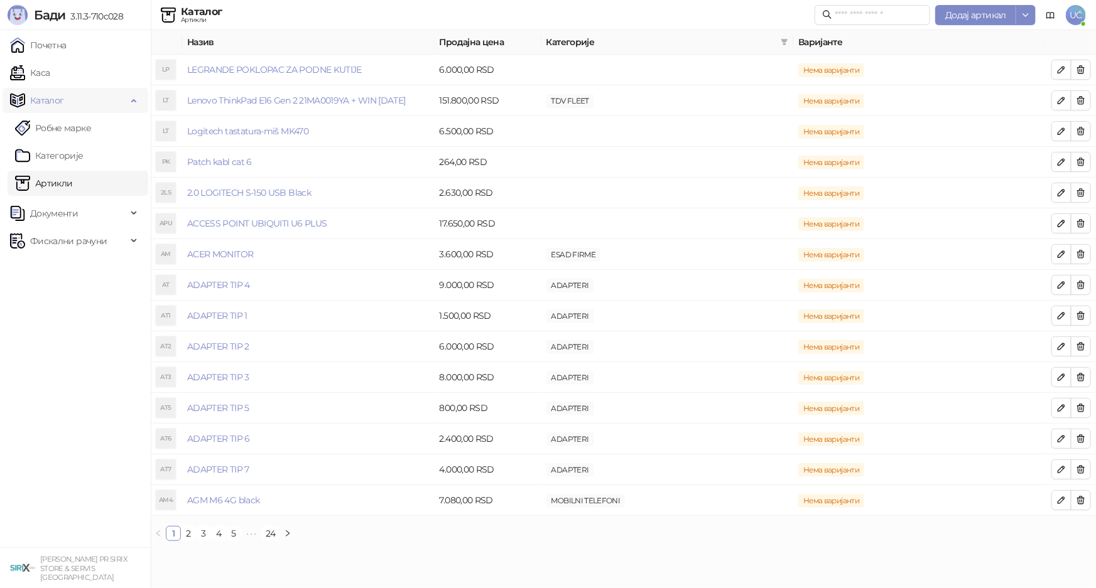
click at [82, 97] on span "Каталог" at bounding box center [68, 100] width 117 height 25
click at [75, 105] on span "Каталог" at bounding box center [68, 100] width 117 height 25
click at [938, 15] on button "Додај артикал" at bounding box center [975, 15] width 81 height 20
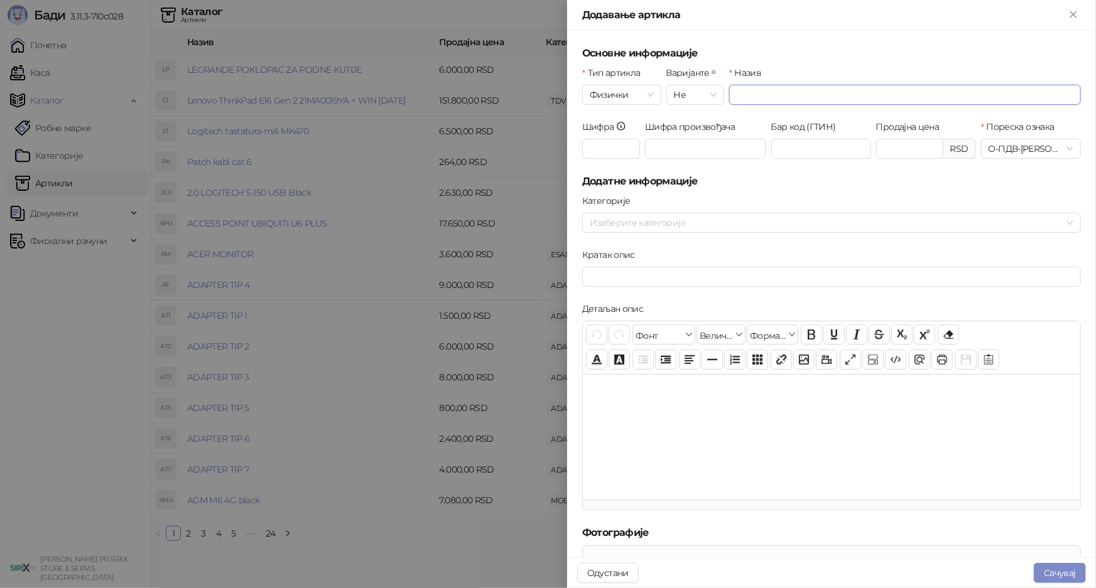
click at [764, 92] on input "Назив" at bounding box center [905, 95] width 352 height 20
type input "**********"
click at [900, 139] on input "Продајна цена" at bounding box center [910, 148] width 66 height 19
type input "*"
type input "*******"
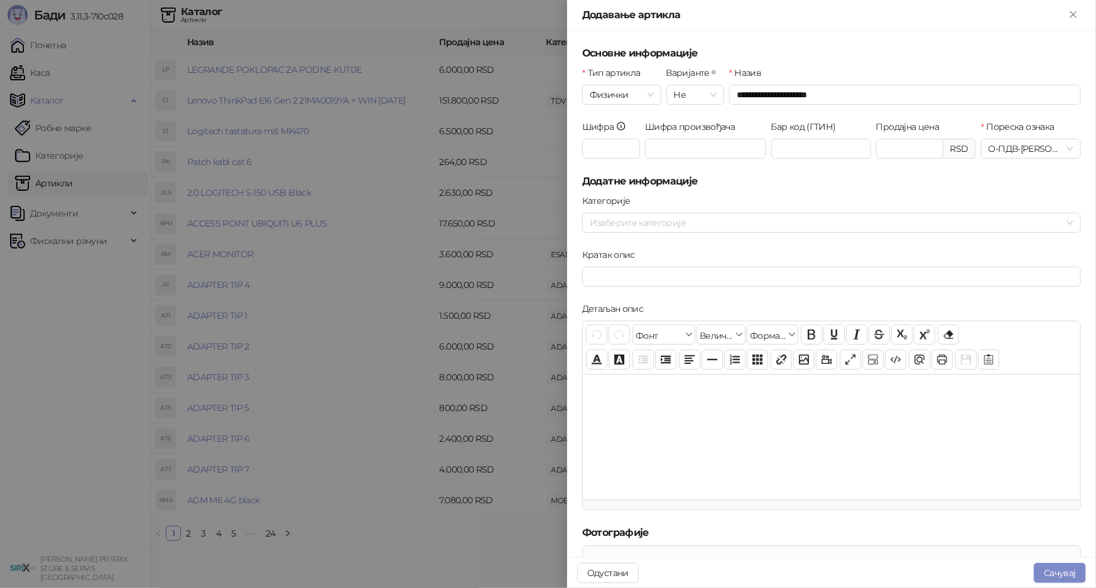
drag, startPoint x: 389, startPoint y: 117, endPoint x: 377, endPoint y: 114, distance: 12.3
click at [389, 117] on div at bounding box center [548, 294] width 1096 height 588
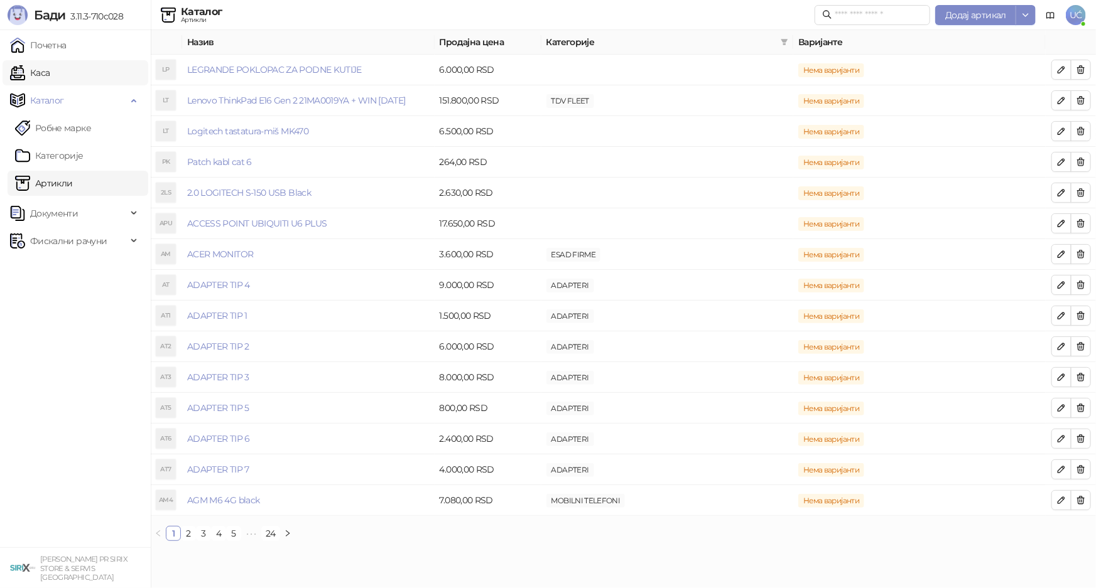
click at [20, 71] on link "Каса" at bounding box center [30, 72] width 40 height 25
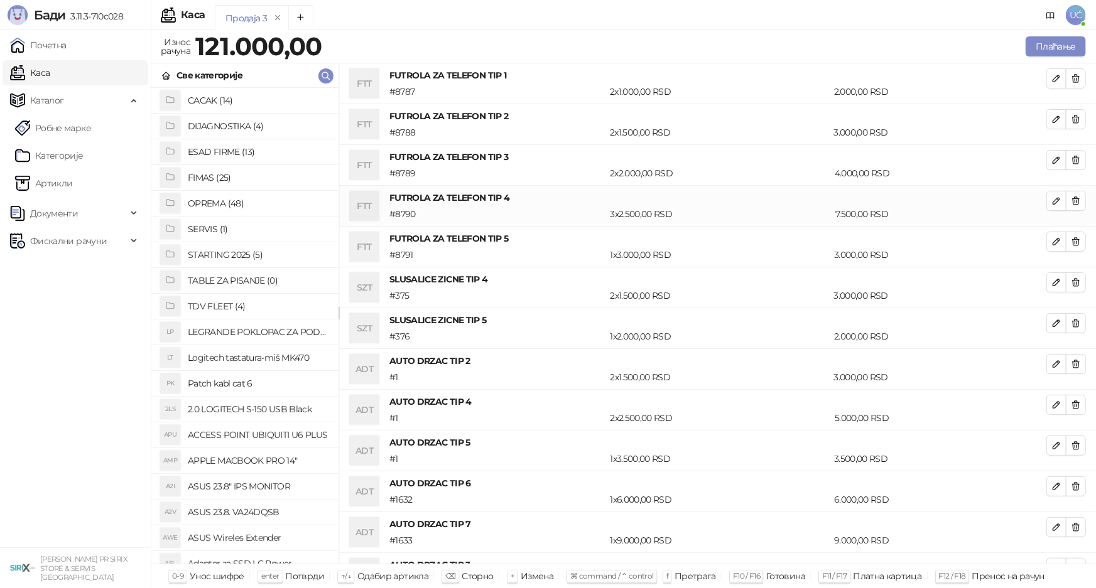
click at [332, 82] on div "Све категорије" at bounding box center [244, 75] width 187 height 24
click at [322, 74] on icon "button" at bounding box center [326, 76] width 8 height 8
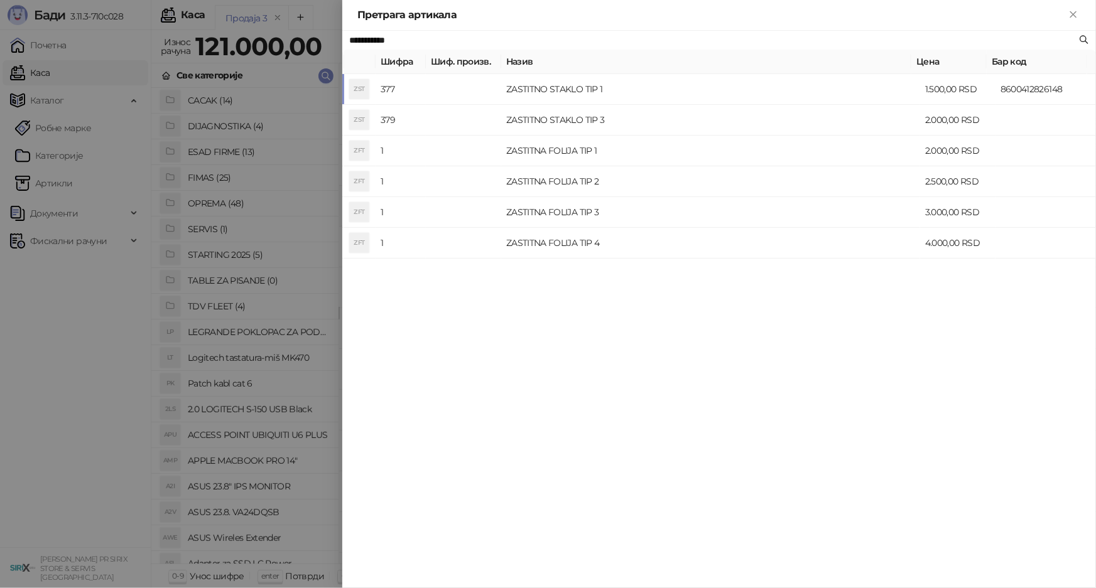
type input "**********"
click at [291, 173] on div at bounding box center [548, 294] width 1096 height 588
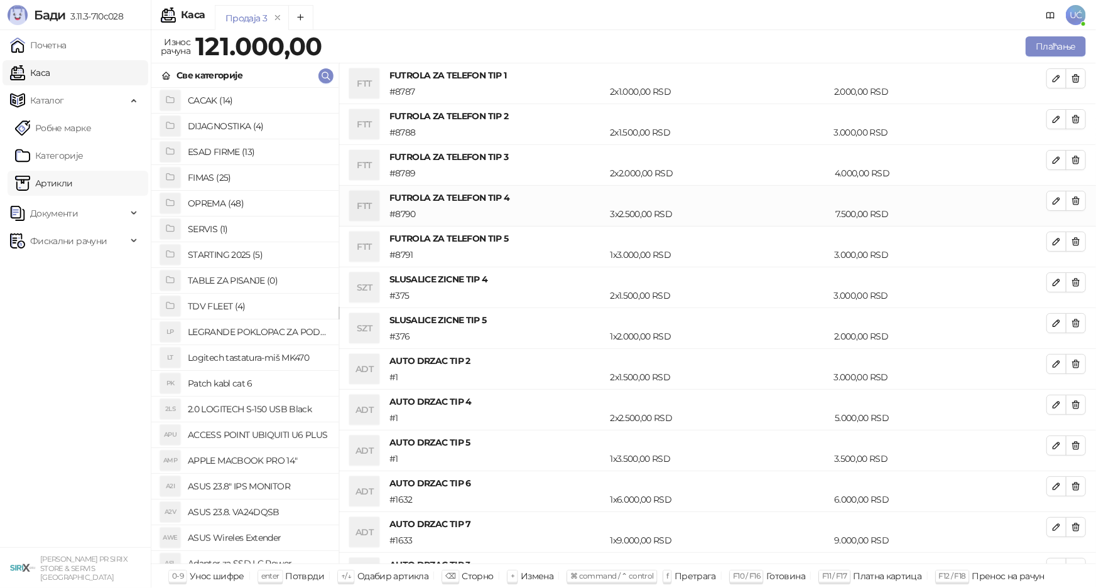
click at [71, 184] on link "Артикли" at bounding box center [44, 183] width 58 height 25
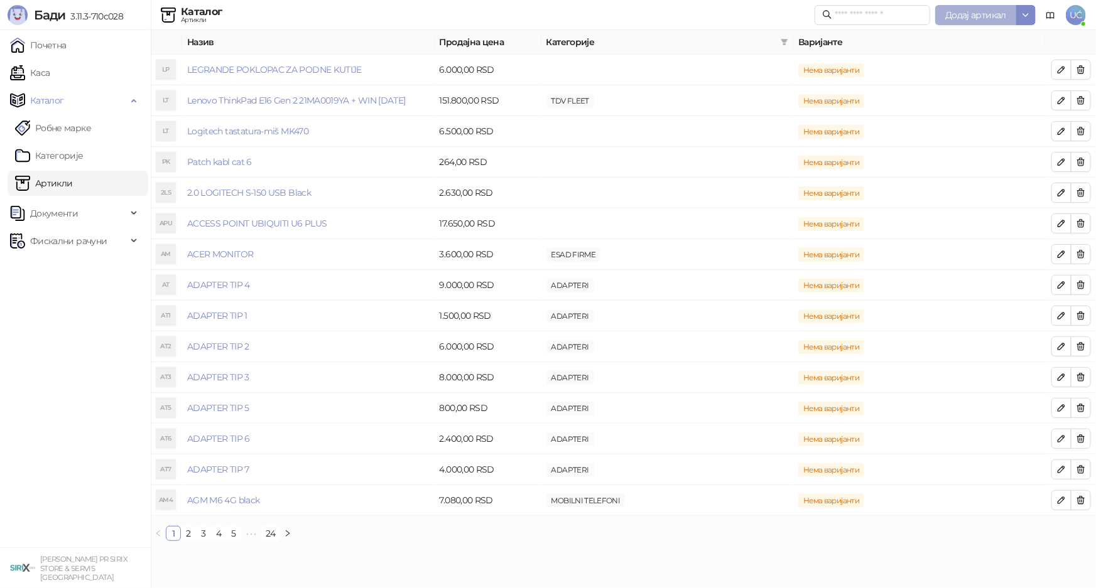
click at [980, 13] on span "Додај артикал" at bounding box center [975, 14] width 61 height 11
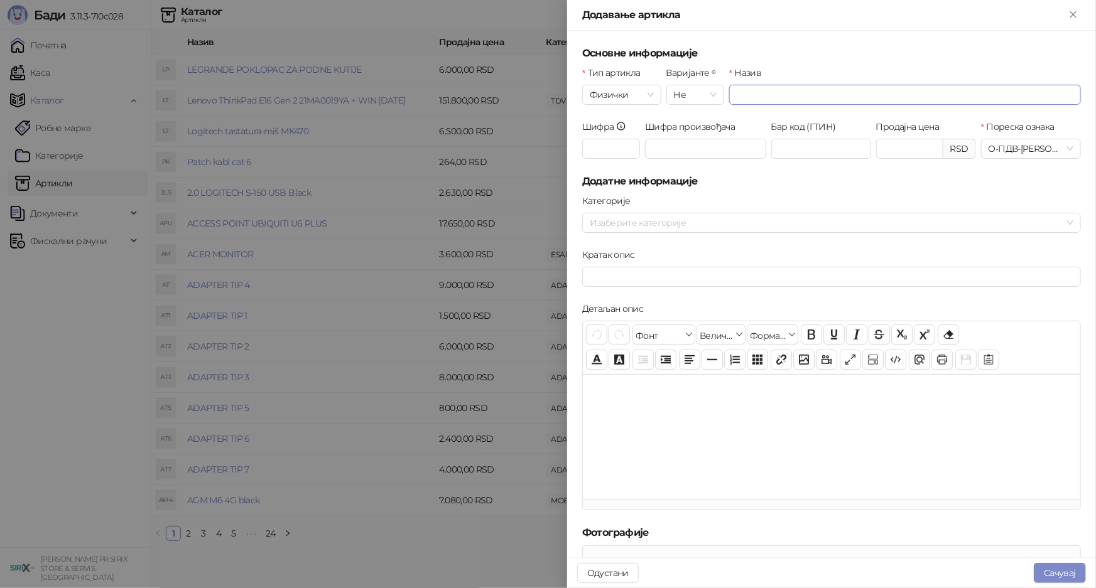
click at [822, 86] on input "Назив" at bounding box center [905, 95] width 352 height 20
type input "**********"
click at [903, 145] on input "Продајна цена" at bounding box center [910, 148] width 66 height 19
click at [1062, 226] on div "Изаберите категорије" at bounding box center [831, 223] width 499 height 20
type input "*******"
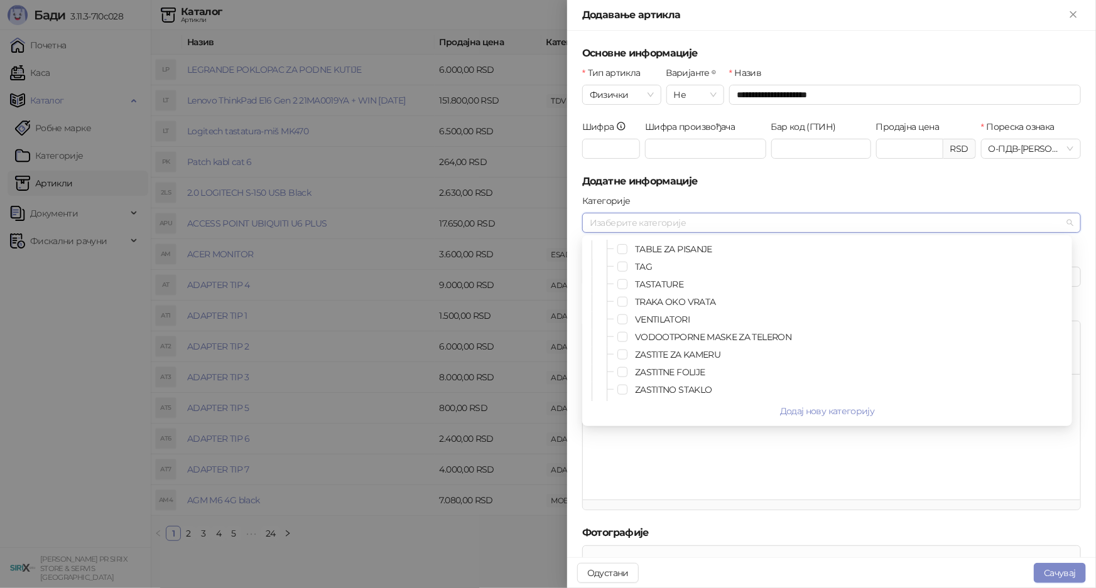
scroll to position [742, 0]
drag, startPoint x: 623, startPoint y: 330, endPoint x: 646, endPoint y: 337, distance: 23.8
click at [623, 330] on span "Select ZASTITNO STAKLO" at bounding box center [622, 333] width 10 height 10
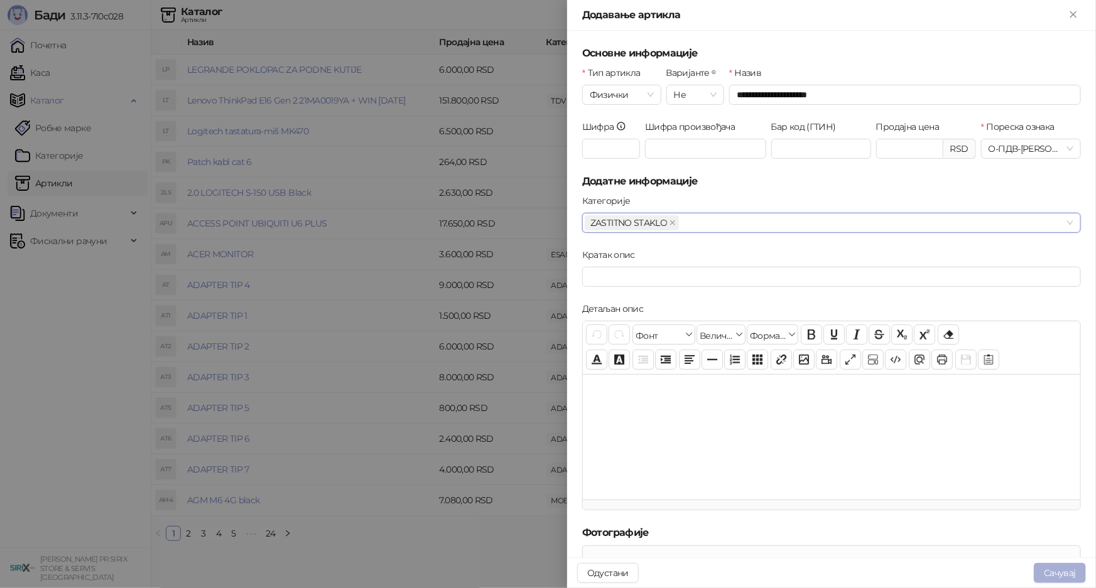
click at [1072, 578] on button "Сачувај" at bounding box center [1059, 573] width 52 height 20
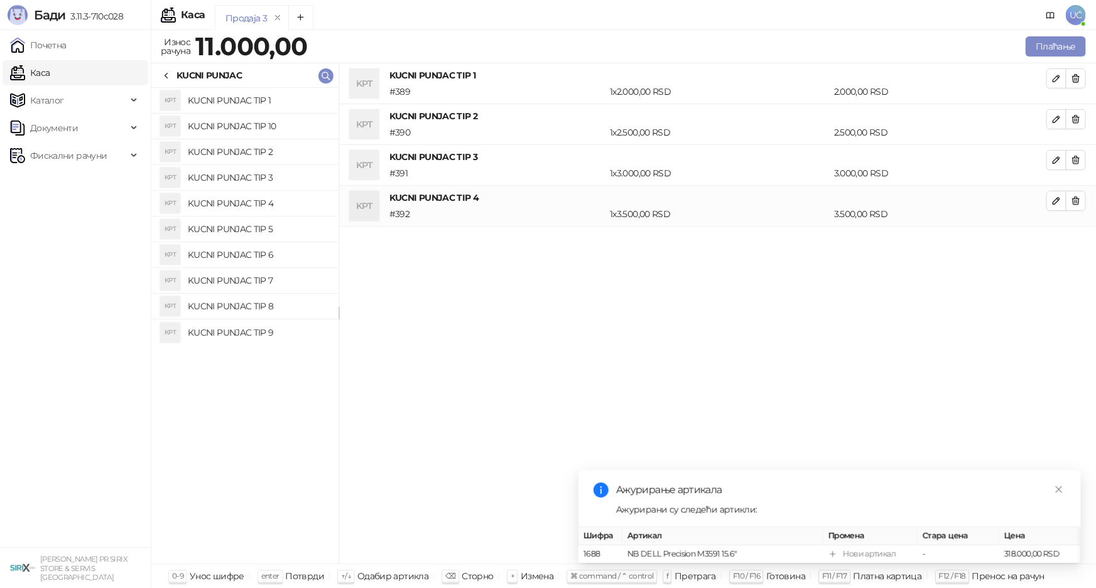
click at [156, 68] on div "KUCNI PUNJAC" at bounding box center [244, 75] width 187 height 24
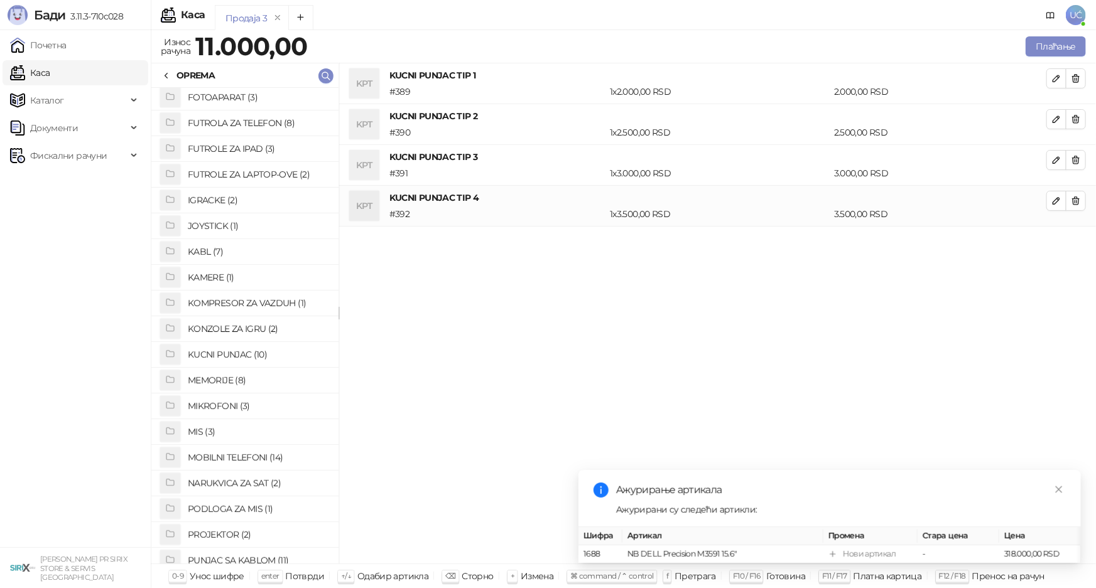
scroll to position [228, 0]
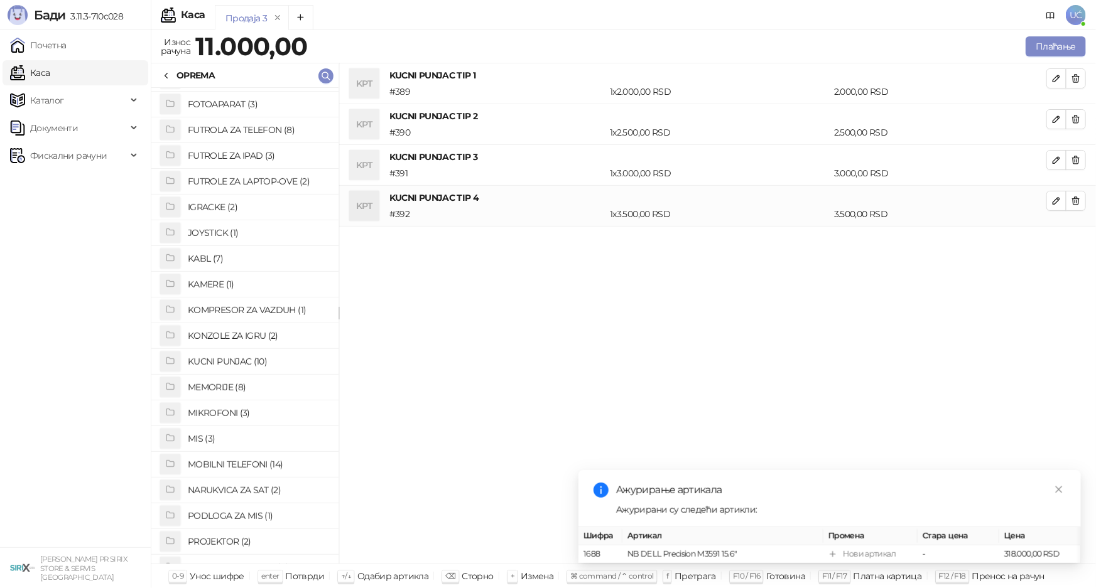
click at [222, 260] on h4 "KABL (7)" at bounding box center [258, 259] width 141 height 20
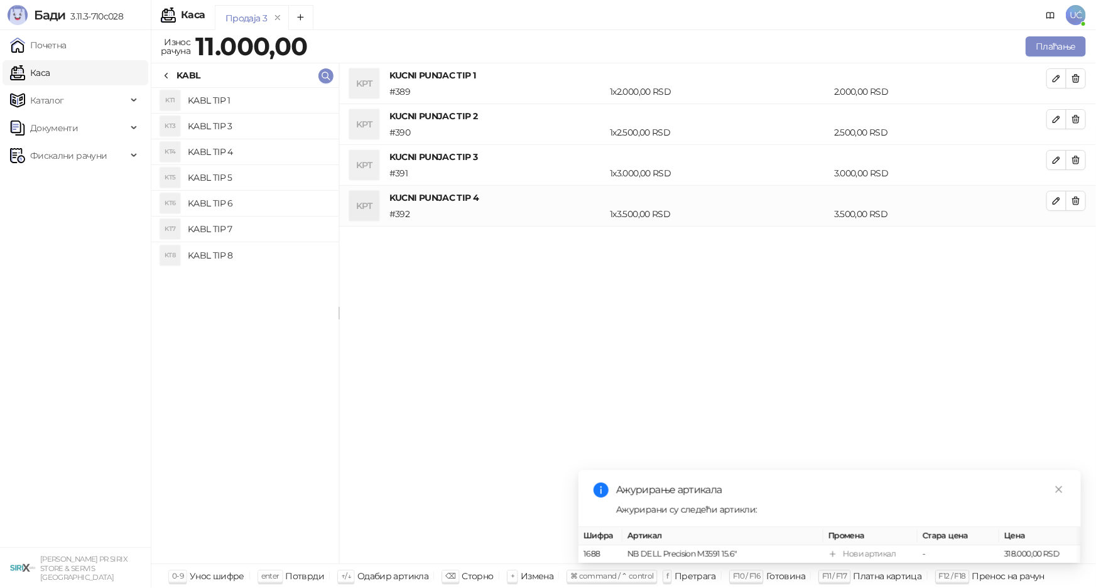
click at [218, 152] on h4 "KABL TIP 4" at bounding box center [258, 152] width 141 height 20
click at [215, 132] on h4 "KABL TIP 3" at bounding box center [258, 126] width 141 height 20
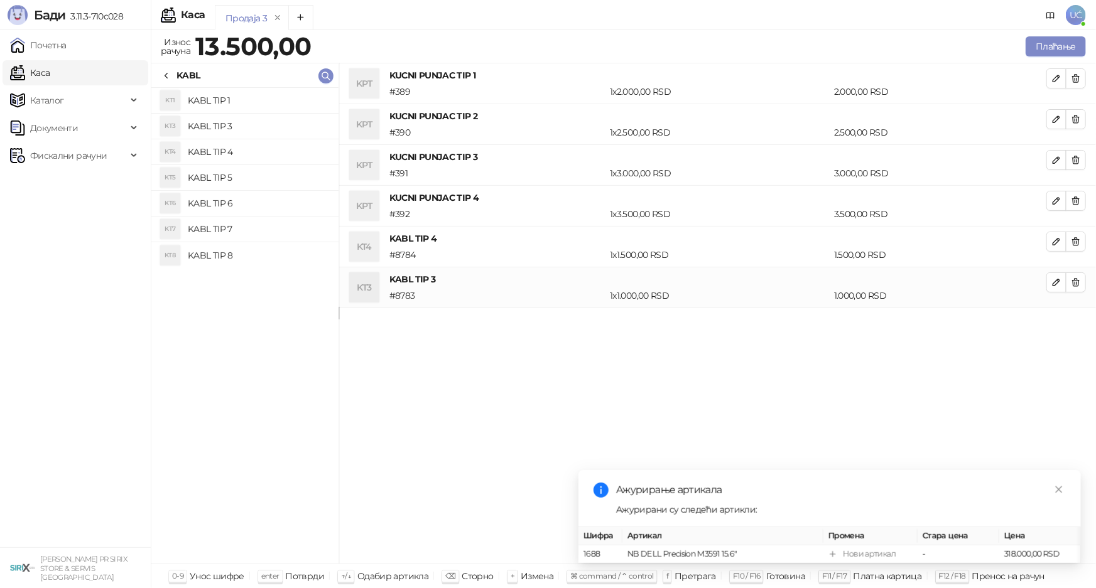
drag, startPoint x: 168, startPoint y: 74, endPoint x: 175, endPoint y: 83, distance: 11.2
click at [168, 74] on icon at bounding box center [166, 76] width 10 height 10
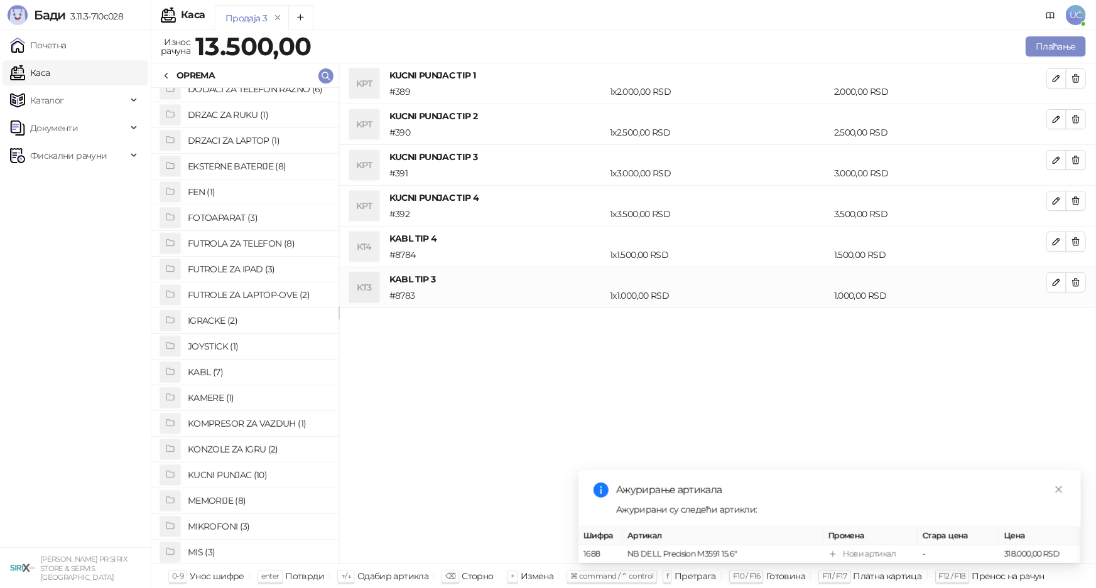
scroll to position [114, 0]
click at [264, 241] on h4 "FUTROLA ZA TELEFON (8)" at bounding box center [258, 244] width 141 height 20
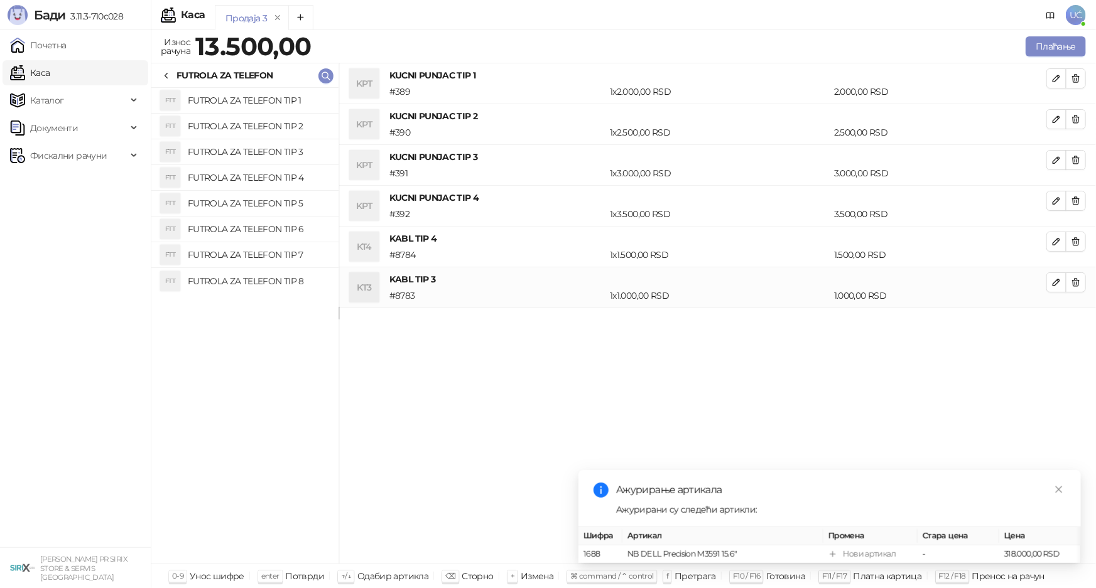
click at [279, 130] on h4 "FUTROLA ZA TELEFON TIP 2" at bounding box center [258, 126] width 141 height 20
click at [281, 150] on h4 "FUTROLA ZA TELEFON TIP 3" at bounding box center [258, 152] width 141 height 20
